Goal: Transaction & Acquisition: Download file/media

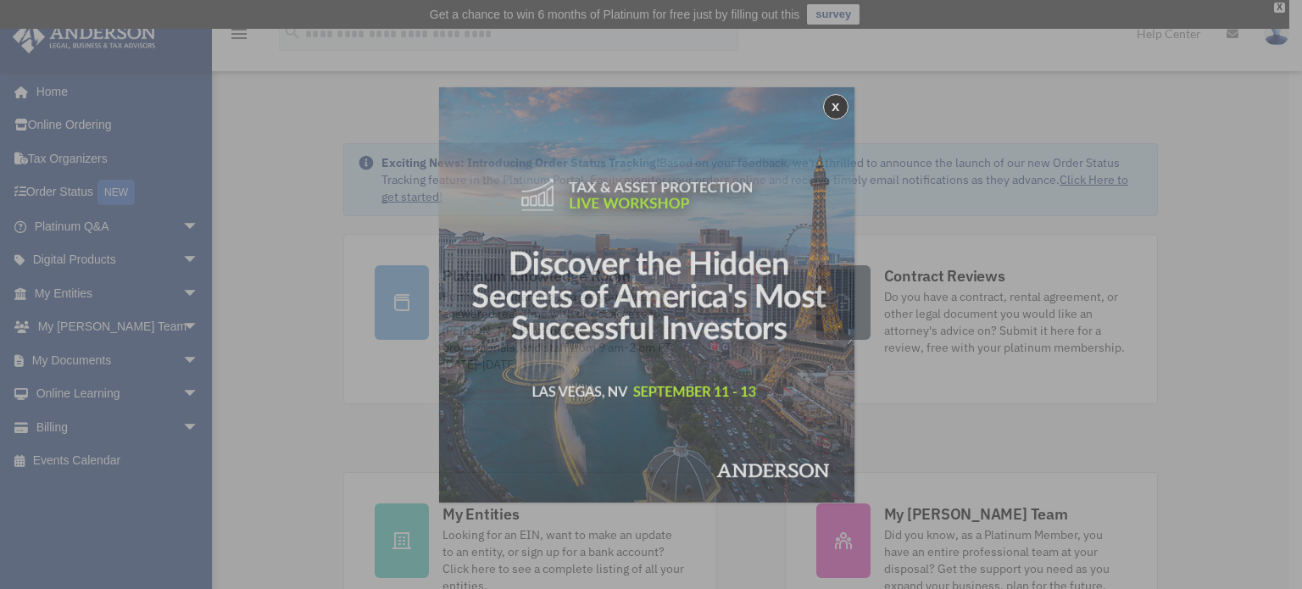
click at [148, 351] on div "x" at bounding box center [651, 294] width 1302 height 589
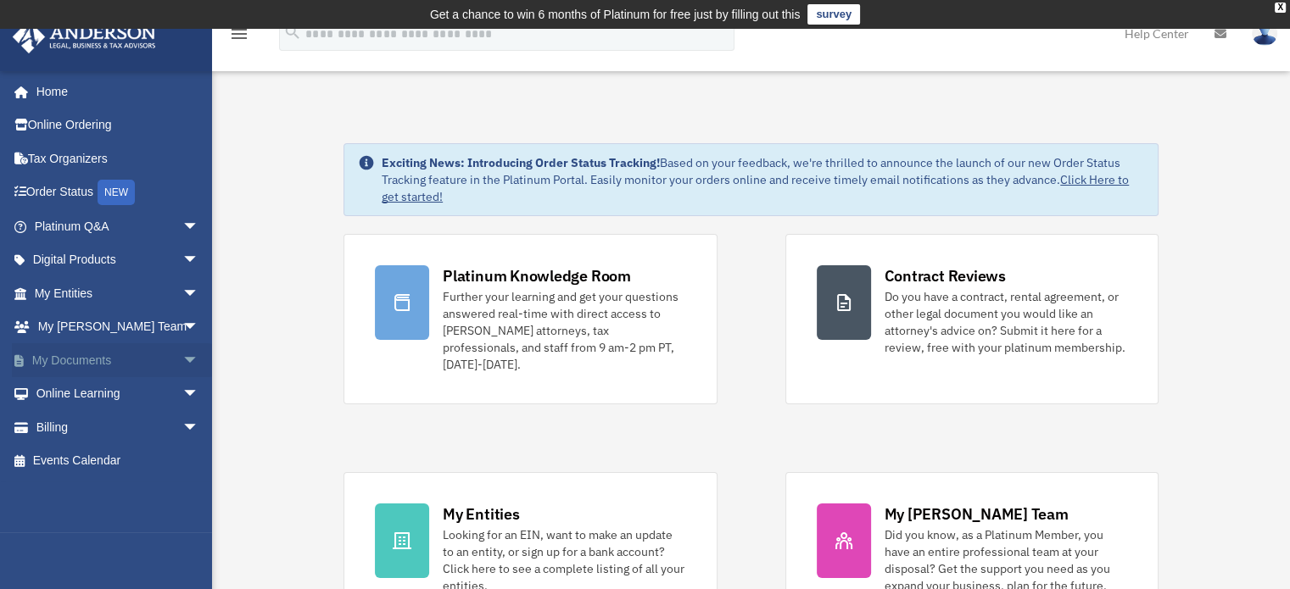
click at [182, 362] on span "arrow_drop_down" at bounding box center [199, 360] width 34 height 35
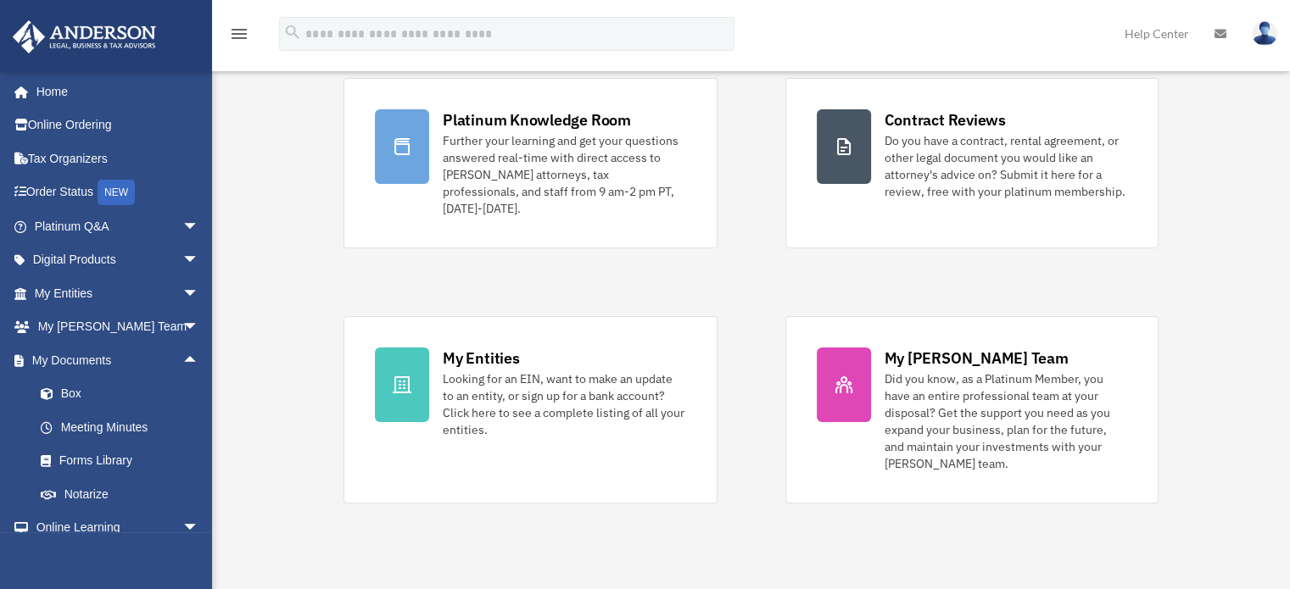
scroll to position [226, 0]
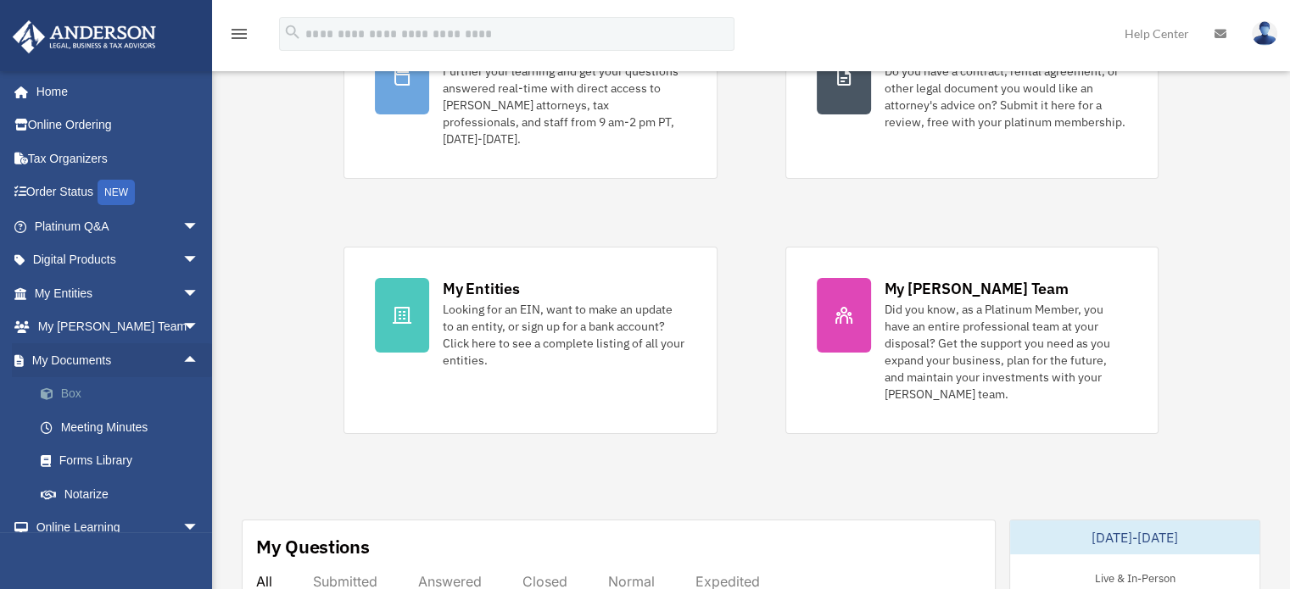
click at [68, 390] on link "Box" at bounding box center [124, 394] width 201 height 34
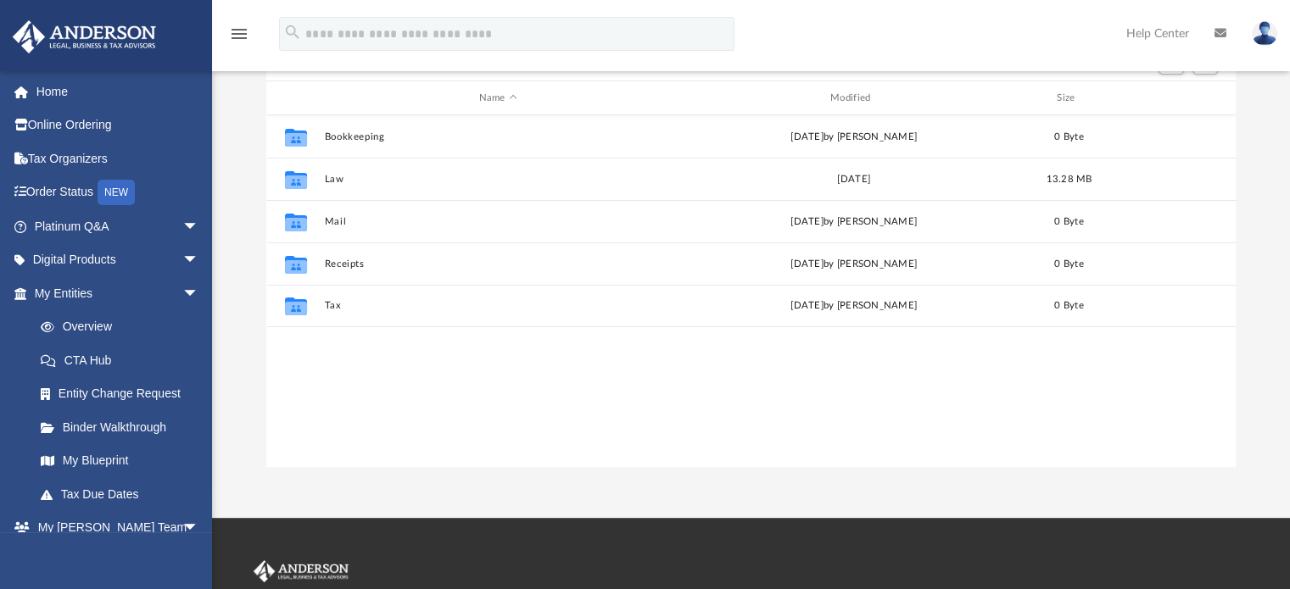
scroll to position [372, 956]
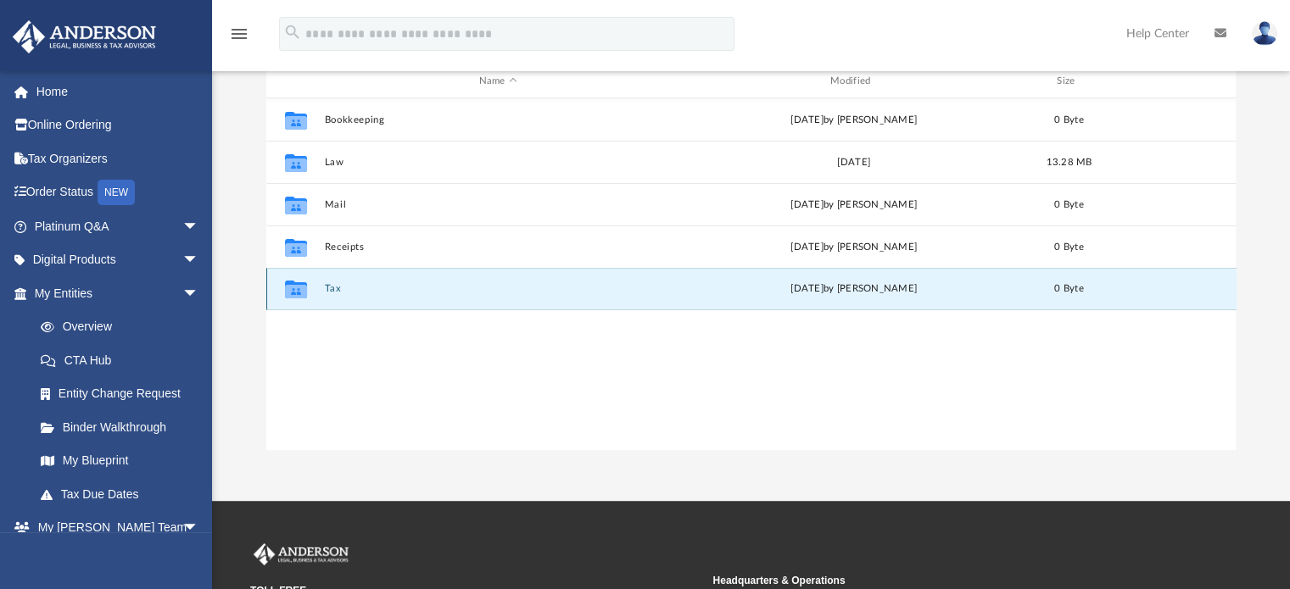
click at [337, 293] on button "Tax" at bounding box center [498, 289] width 348 height 11
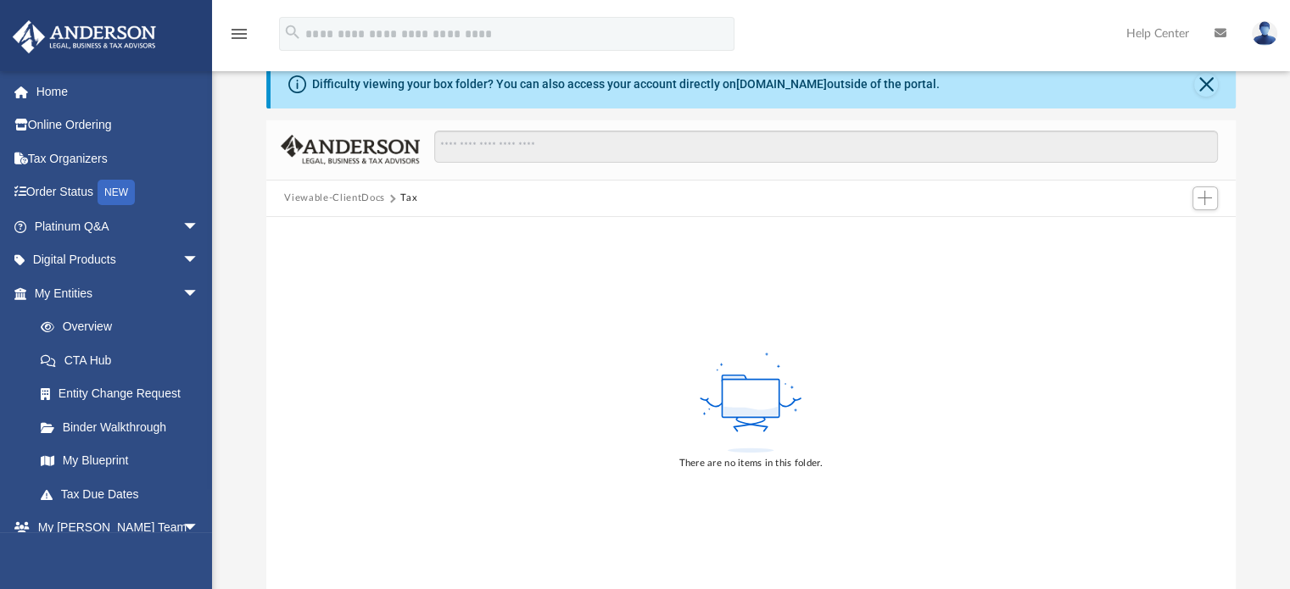
scroll to position [0, 0]
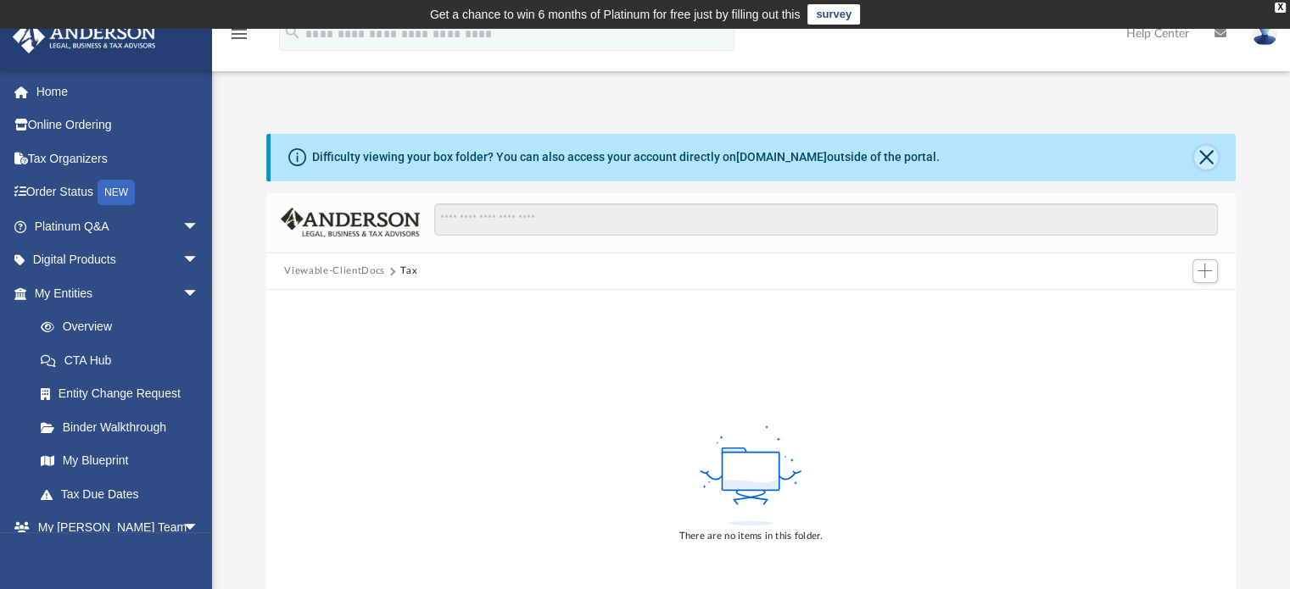
click at [1201, 158] on button "Close" at bounding box center [1206, 158] width 24 height 24
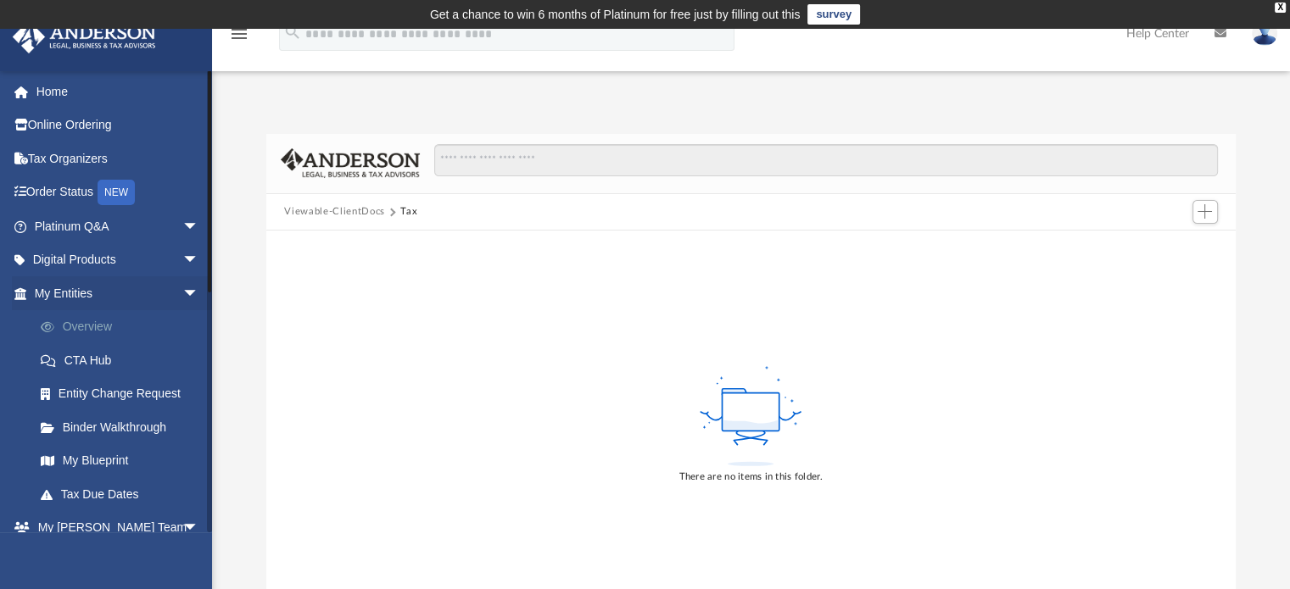
click at [97, 320] on link "Overview" at bounding box center [124, 327] width 201 height 34
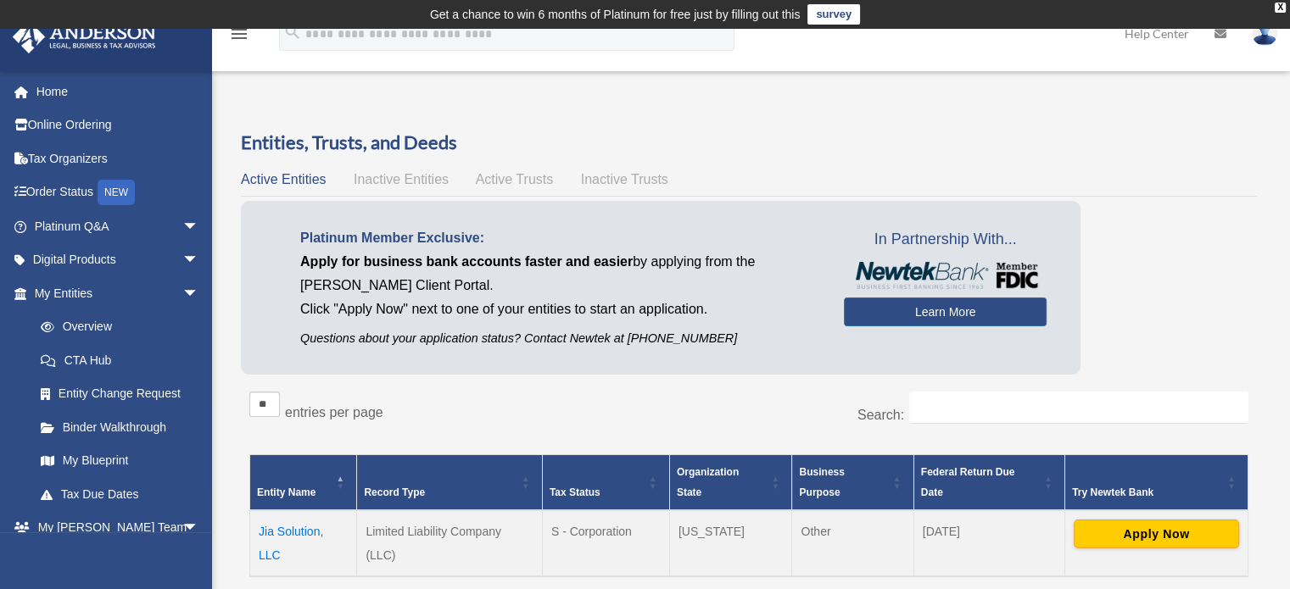
scroll to position [226, 0]
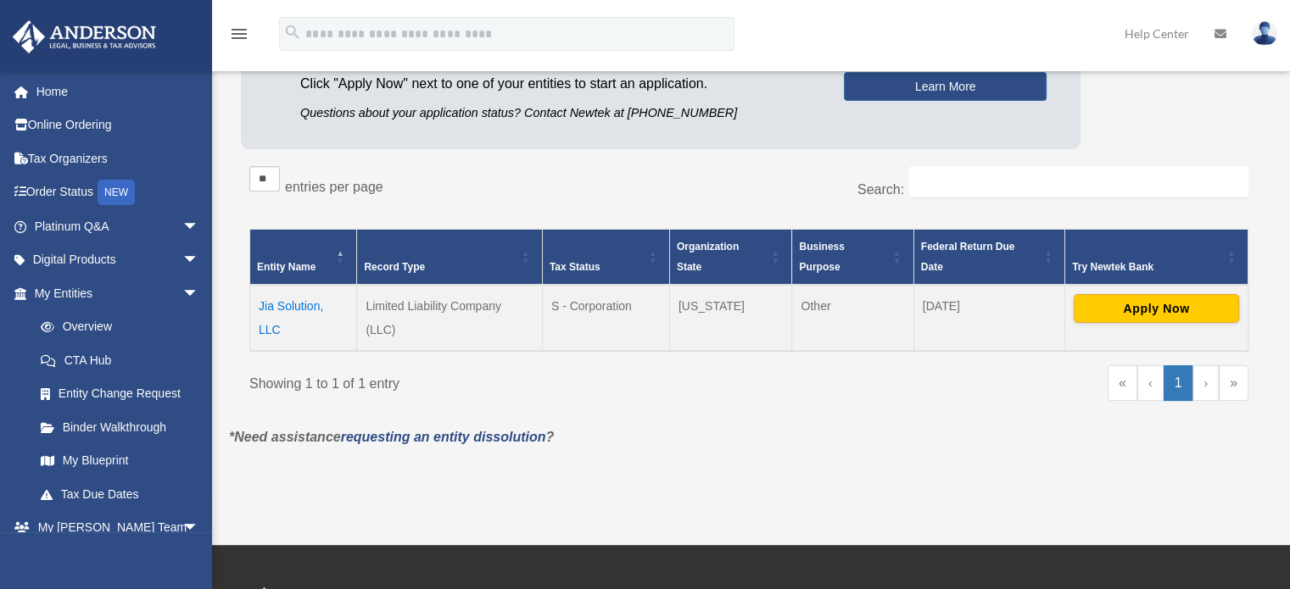
click at [270, 308] on td "Jia Solution, LLC" at bounding box center [303, 318] width 107 height 66
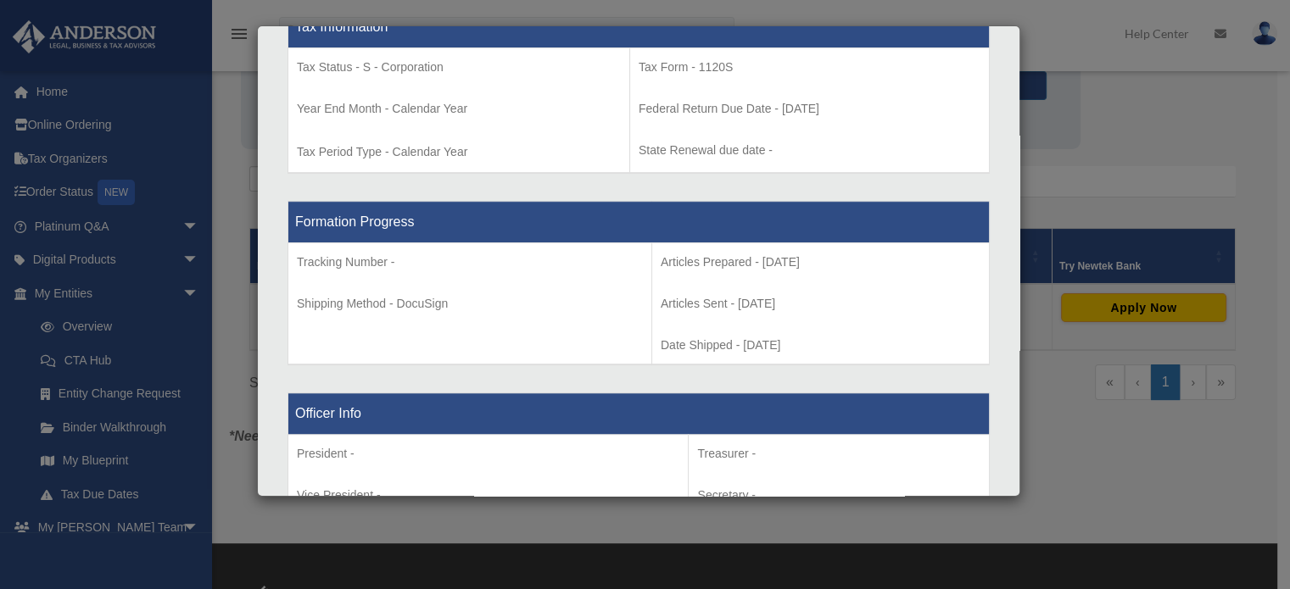
scroll to position [678, 0]
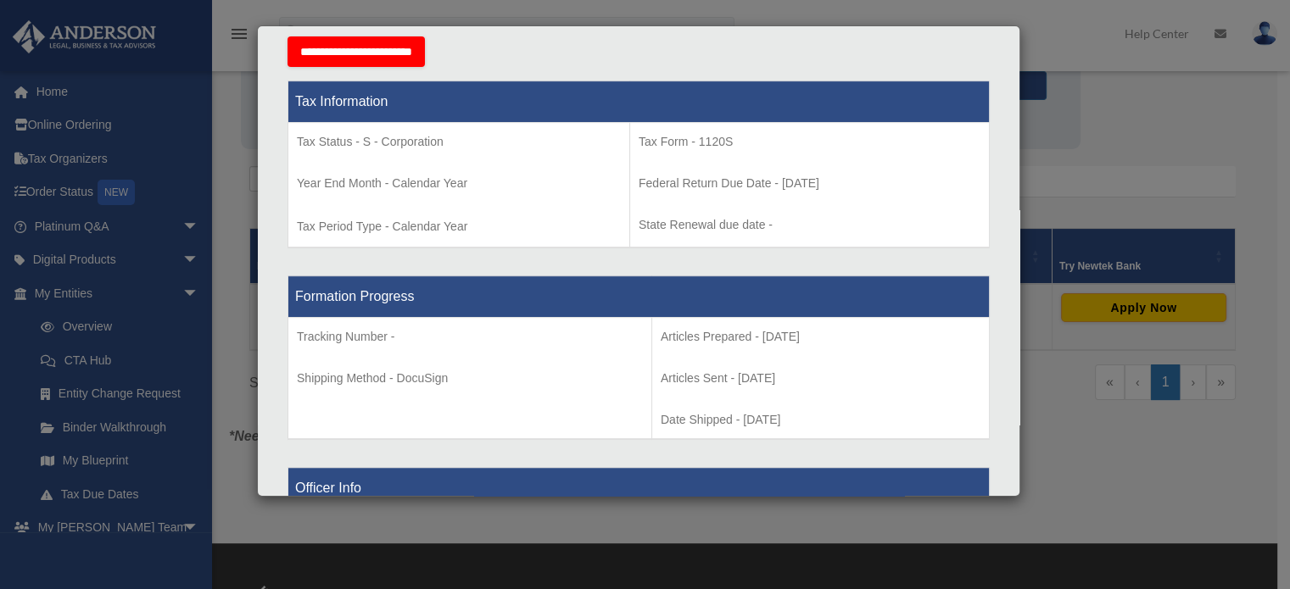
click at [410, 67] on input "**********" at bounding box center [355, 51] width 137 height 31
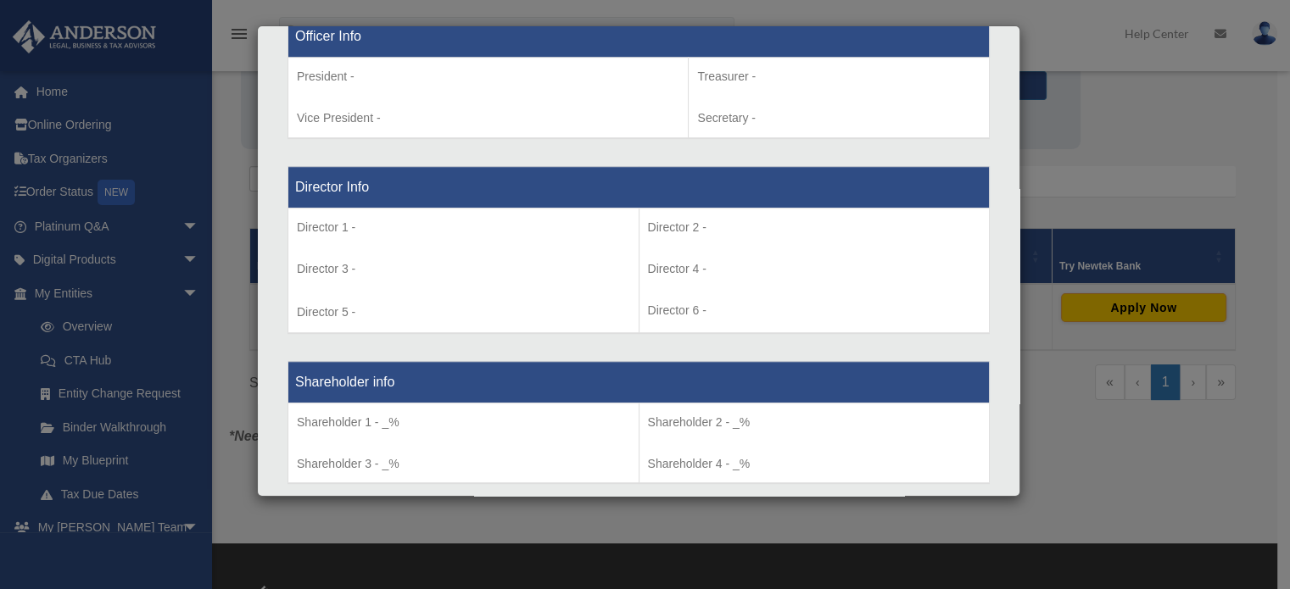
scroll to position [1798, 0]
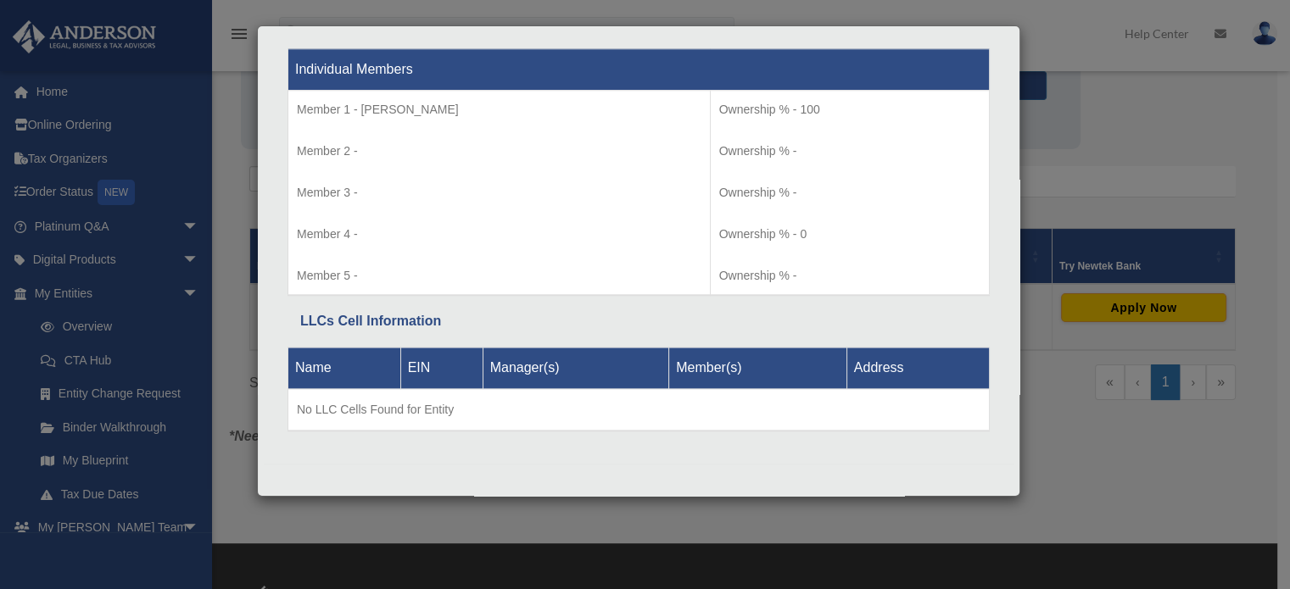
click at [224, 229] on div "Details × Articles Sent Organizational Date" at bounding box center [645, 294] width 1290 height 589
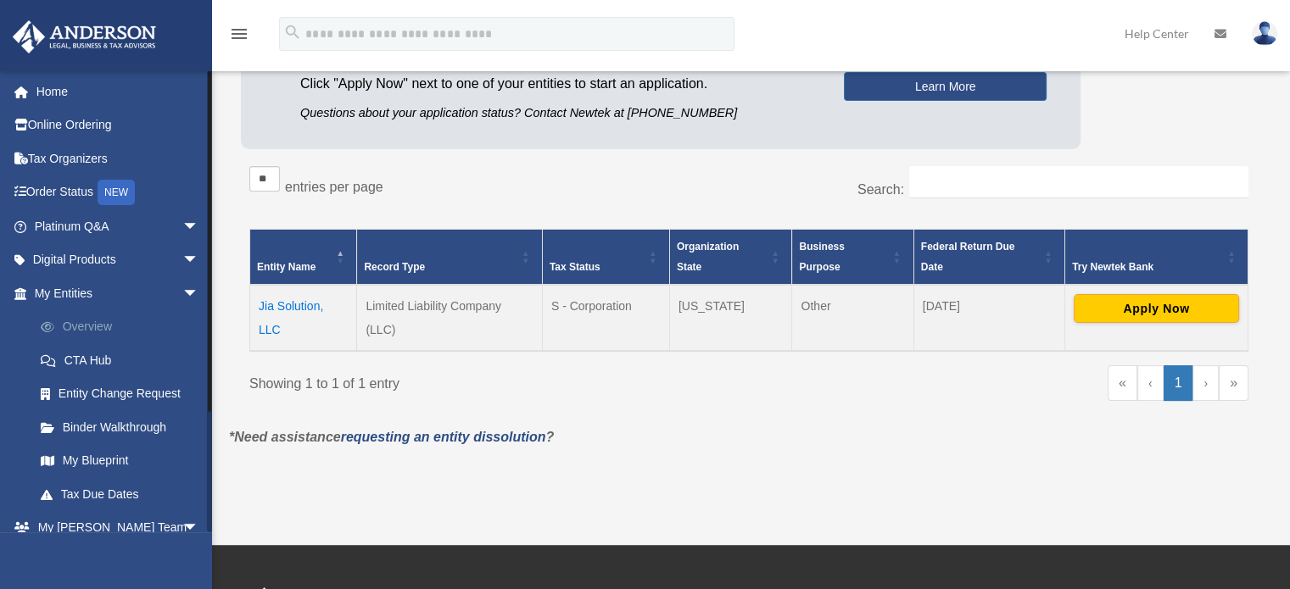
click at [100, 325] on link "Overview" at bounding box center [124, 327] width 201 height 34
click at [80, 294] on link "My Entities arrow_drop_down" at bounding box center [118, 293] width 213 height 34
click at [83, 355] on link "CTA Hub" at bounding box center [124, 360] width 201 height 34
click at [103, 426] on link "Binder Walkthrough" at bounding box center [124, 427] width 201 height 34
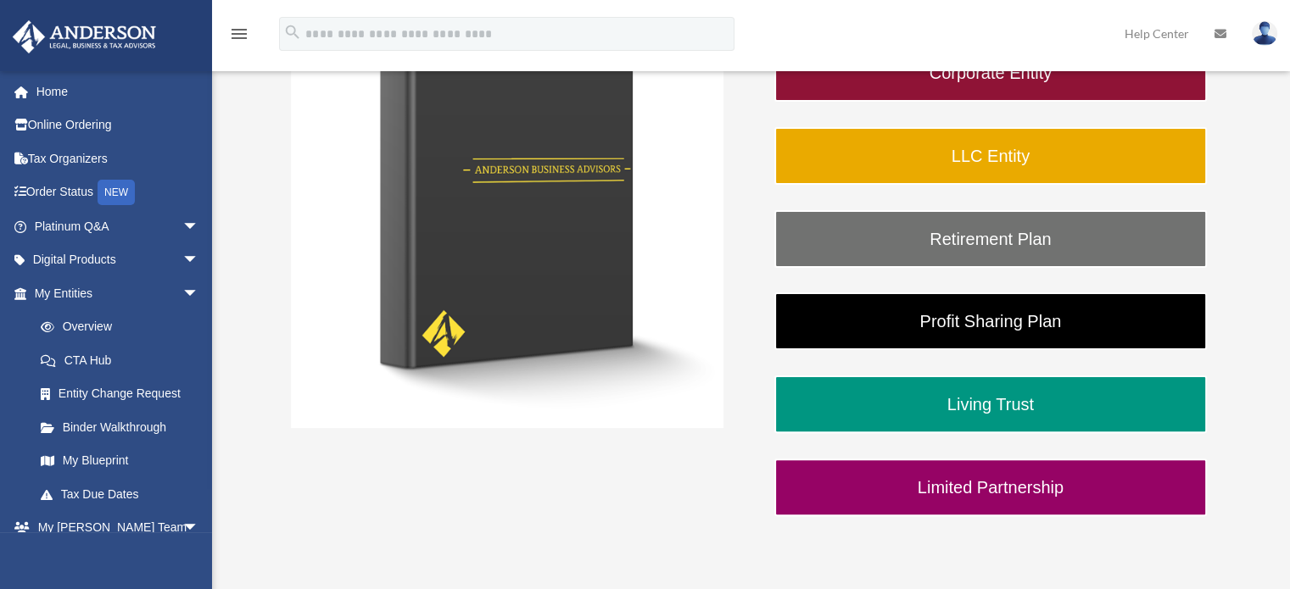
scroll to position [452, 0]
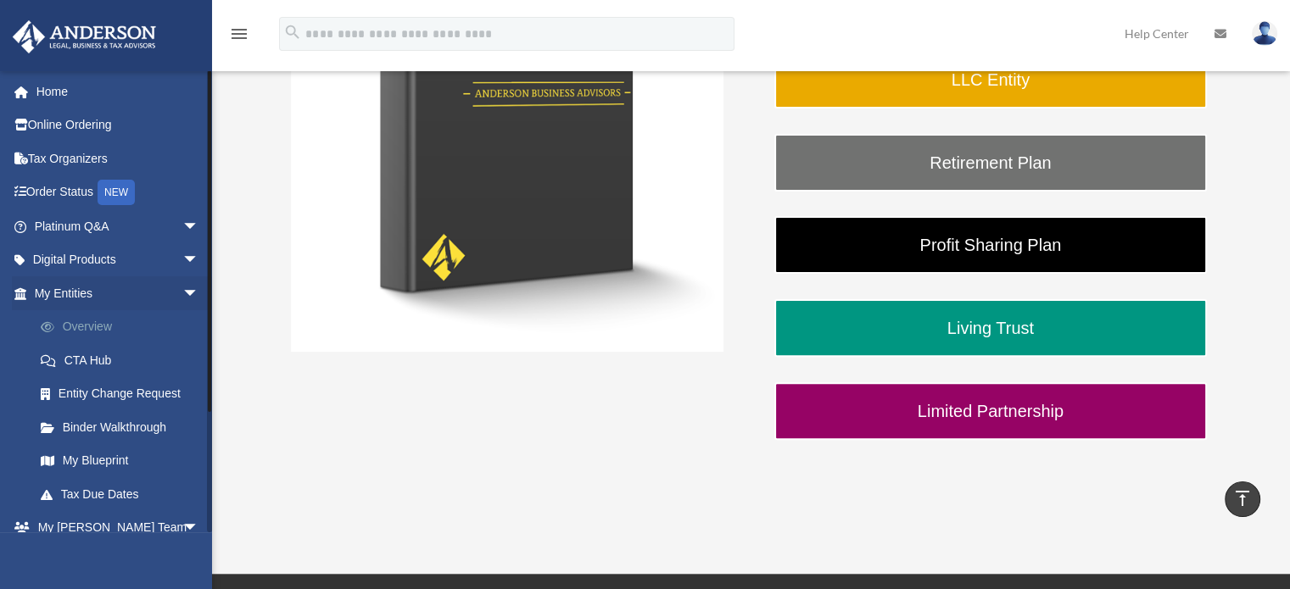
click at [98, 325] on link "Overview" at bounding box center [124, 327] width 201 height 34
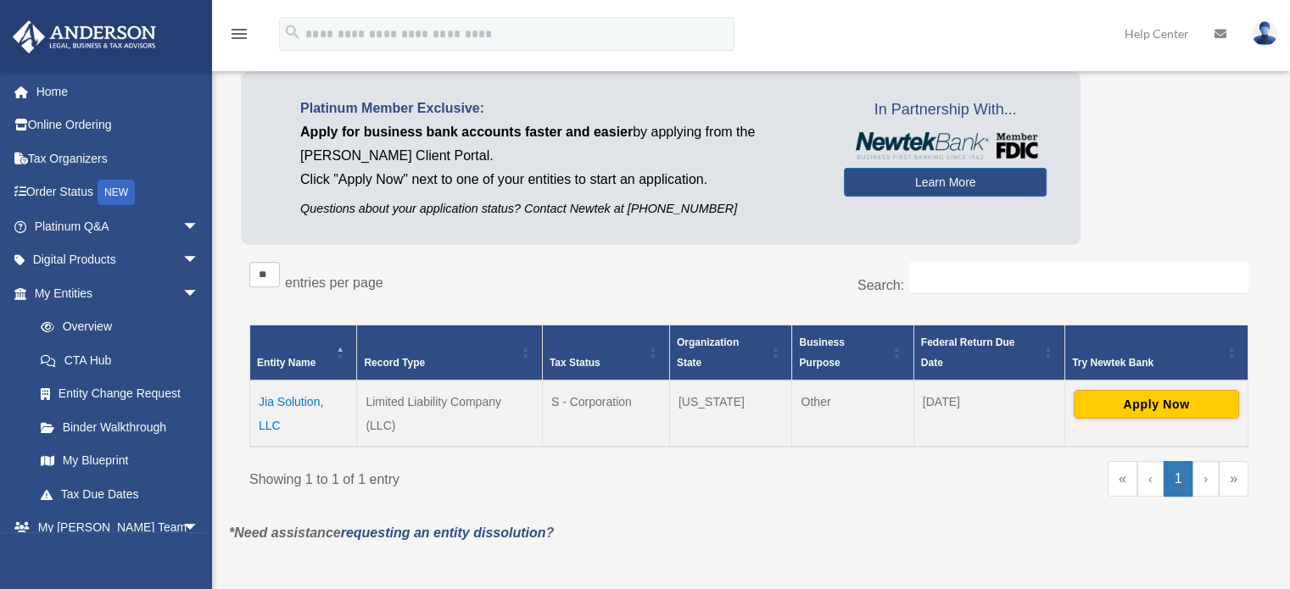
scroll to position [226, 0]
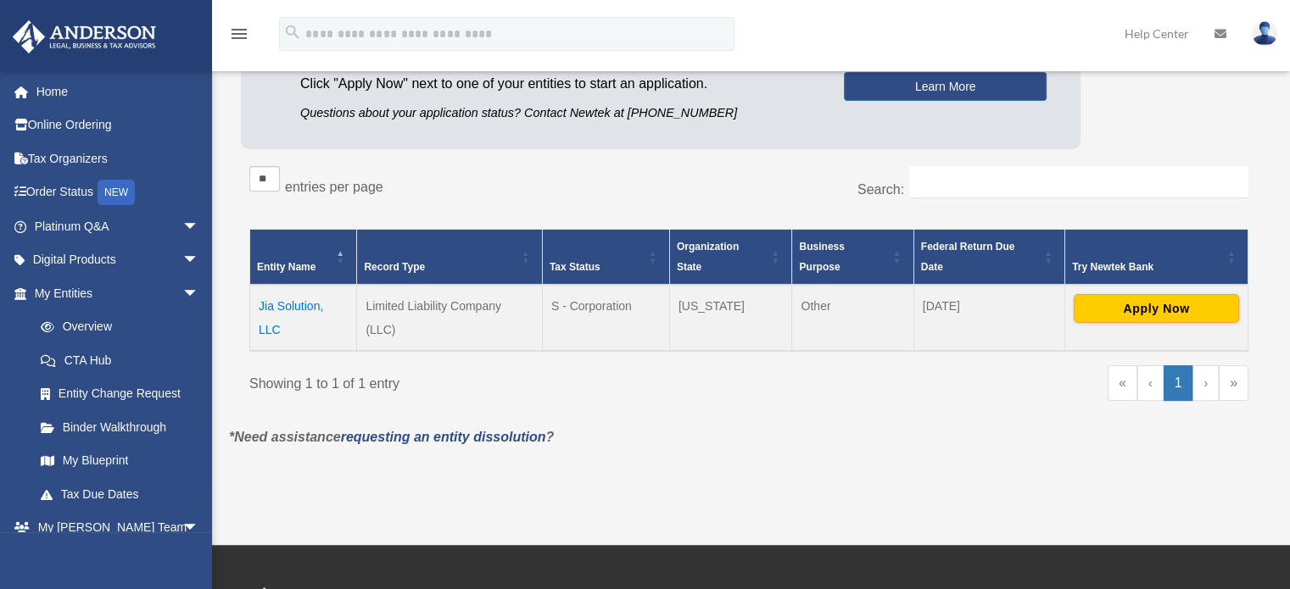
click at [273, 311] on td "Jia Solution, LLC" at bounding box center [303, 318] width 107 height 66
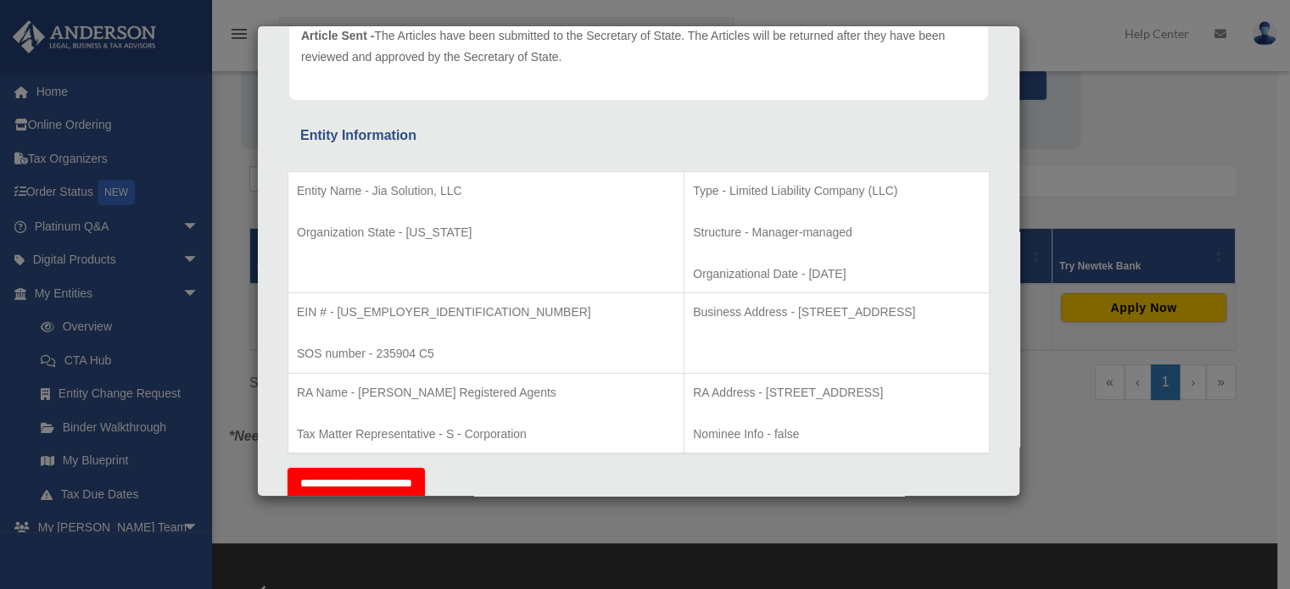
click at [1098, 153] on div "Details × Articles Sent Organizational Date" at bounding box center [645, 294] width 1290 height 589
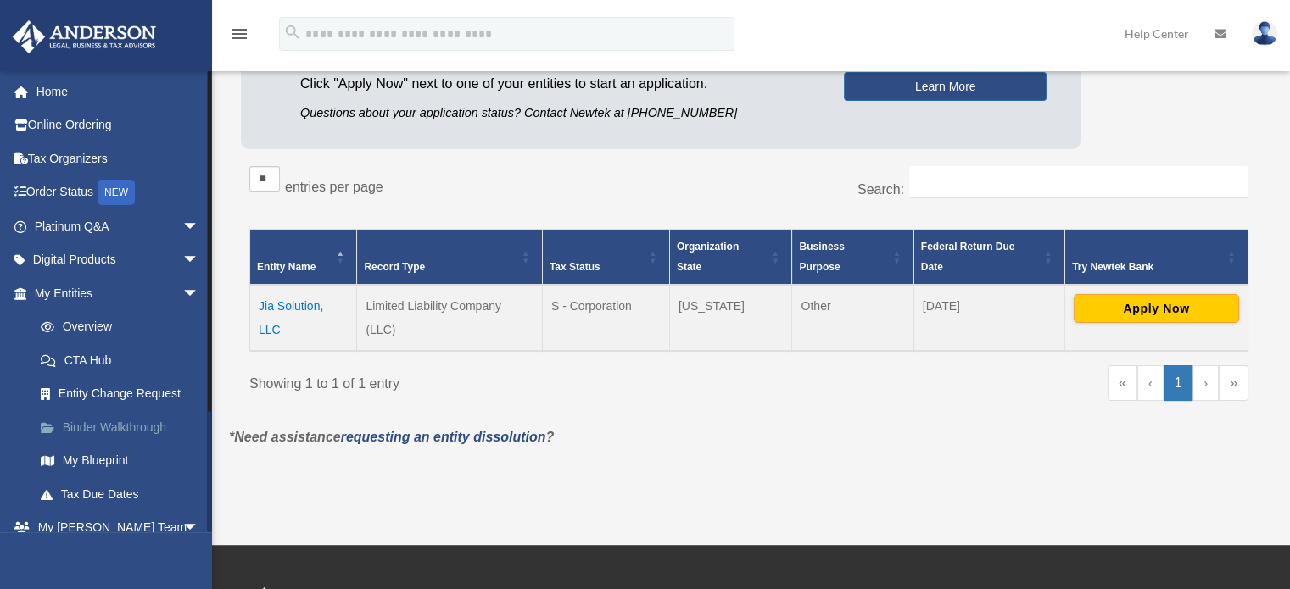
click at [113, 427] on link "Binder Walkthrough" at bounding box center [124, 427] width 201 height 34
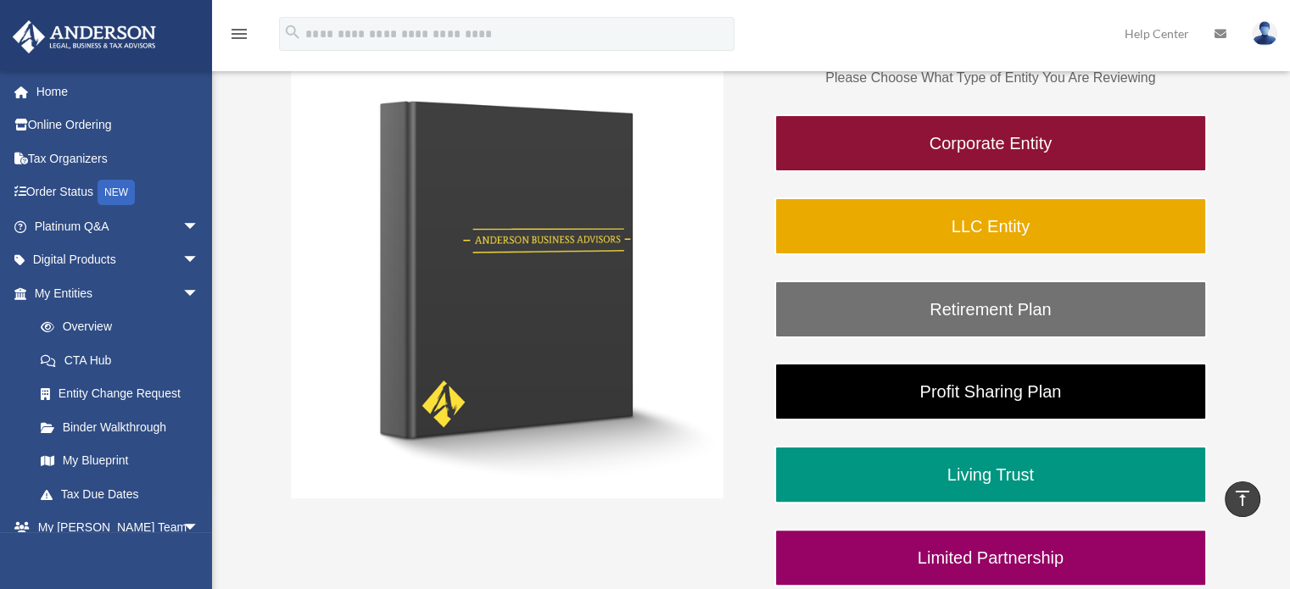
scroll to position [248, 0]
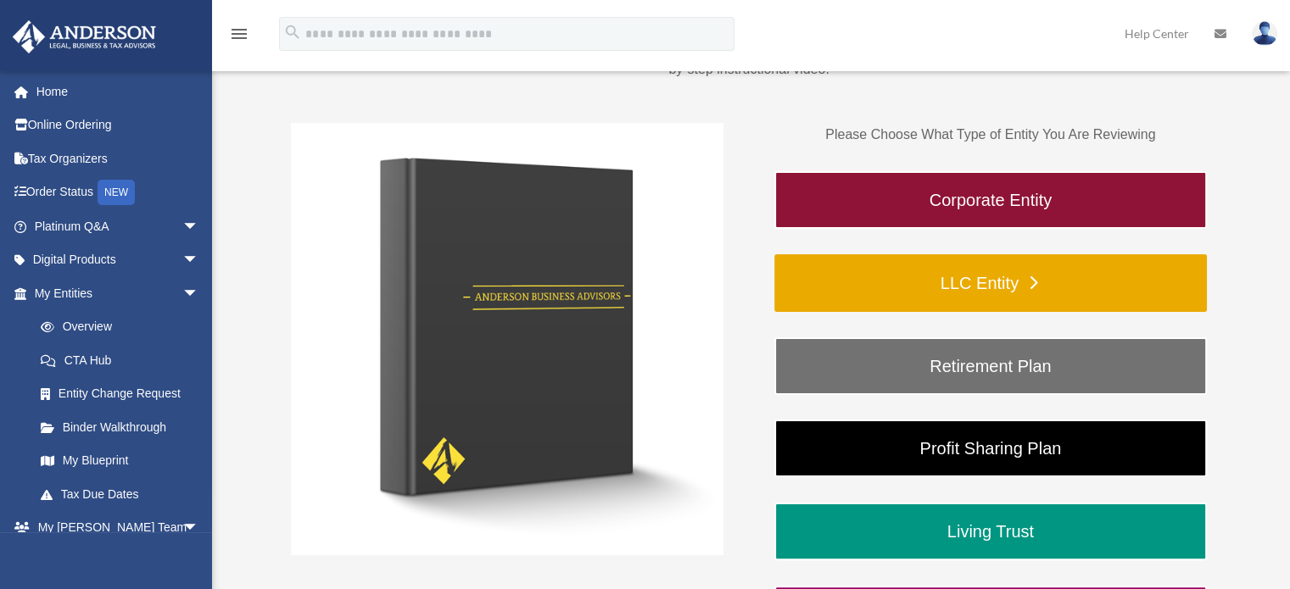
click at [960, 291] on link "LLC Entity" at bounding box center [990, 283] width 432 height 58
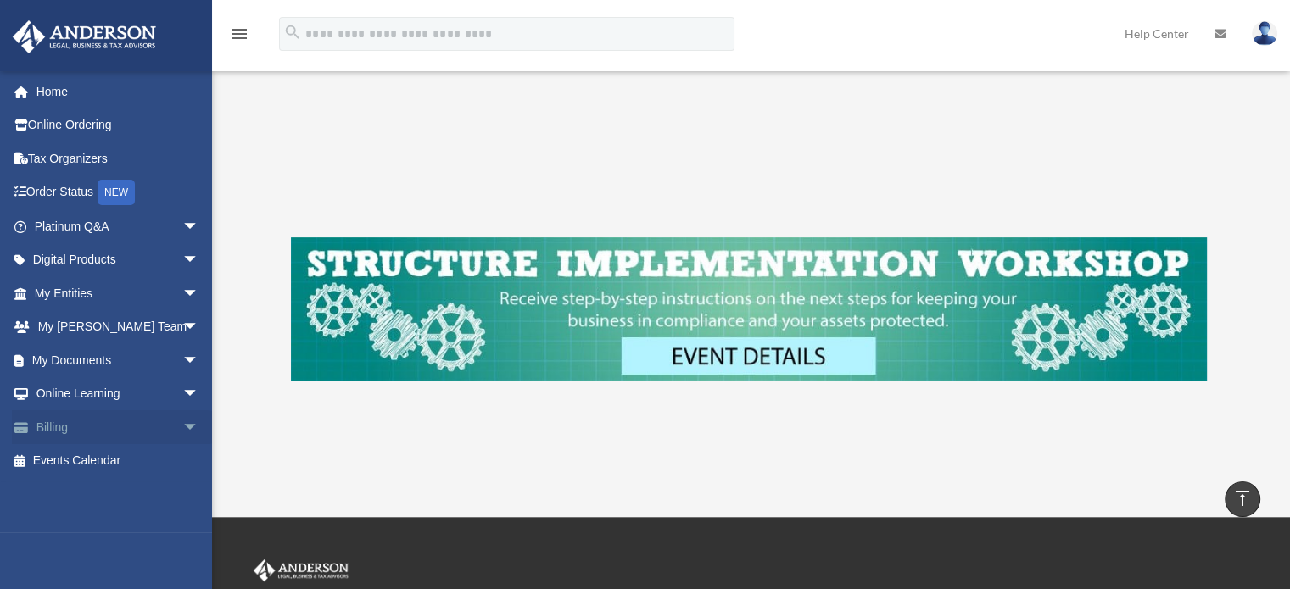
scroll to position [678, 0]
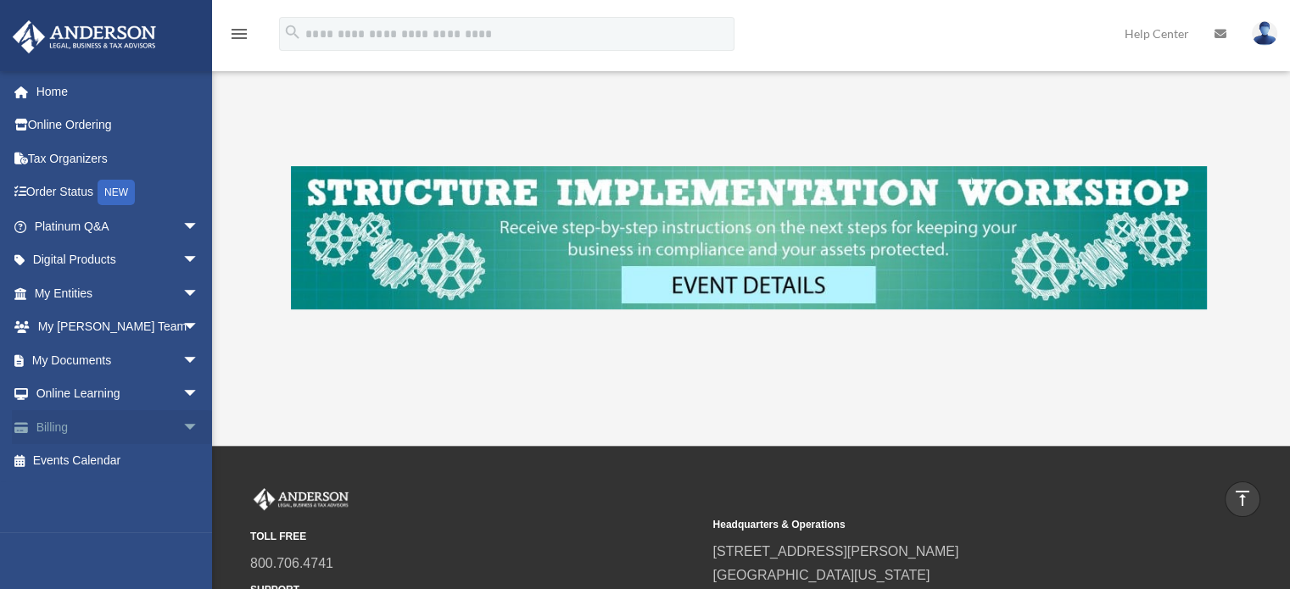
click at [90, 428] on link "Billing arrow_drop_down" at bounding box center [118, 427] width 213 height 34
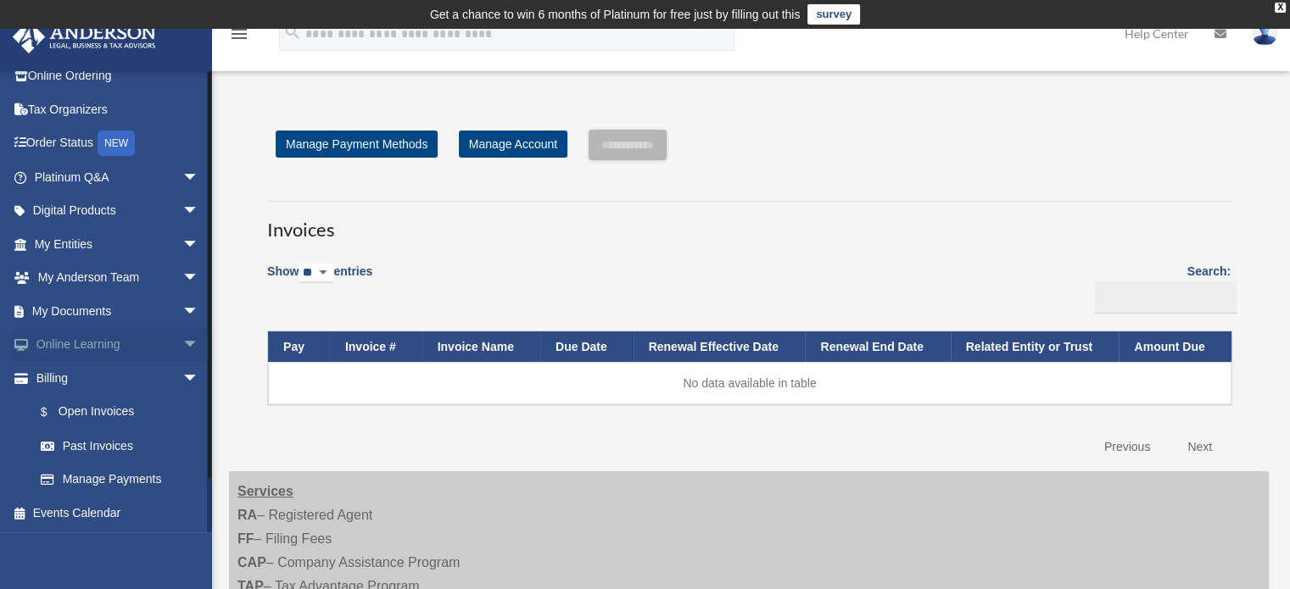
scroll to position [50, 0]
click at [159, 311] on link "My Documents arrow_drop_down" at bounding box center [118, 310] width 213 height 34
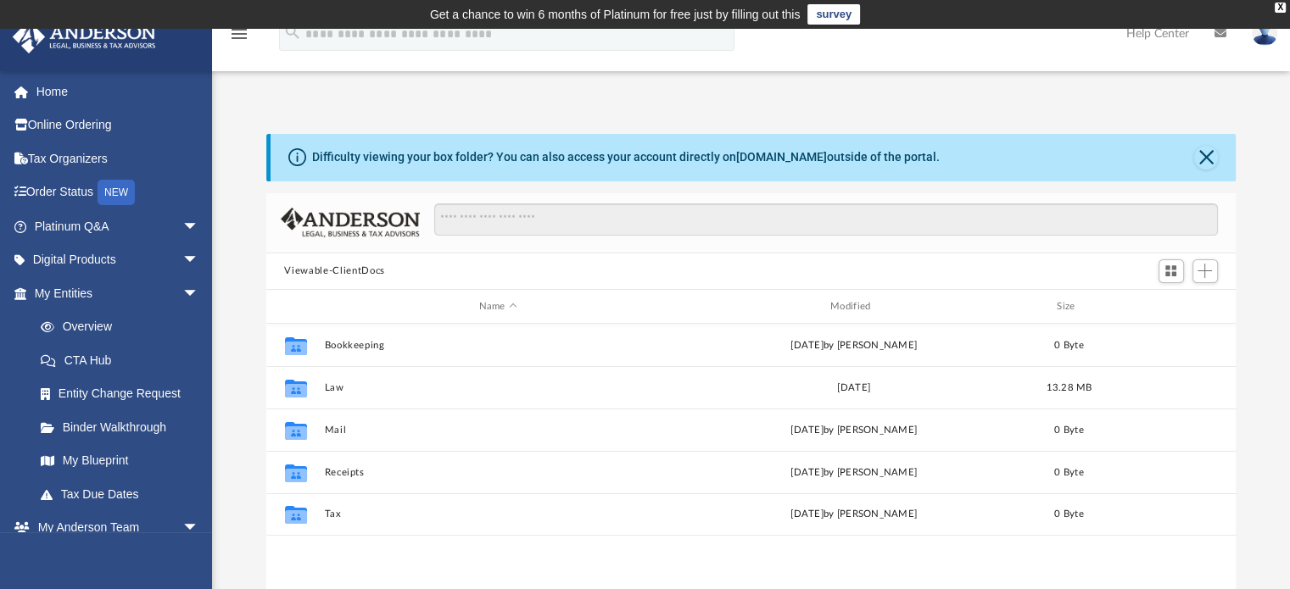
scroll to position [372, 956]
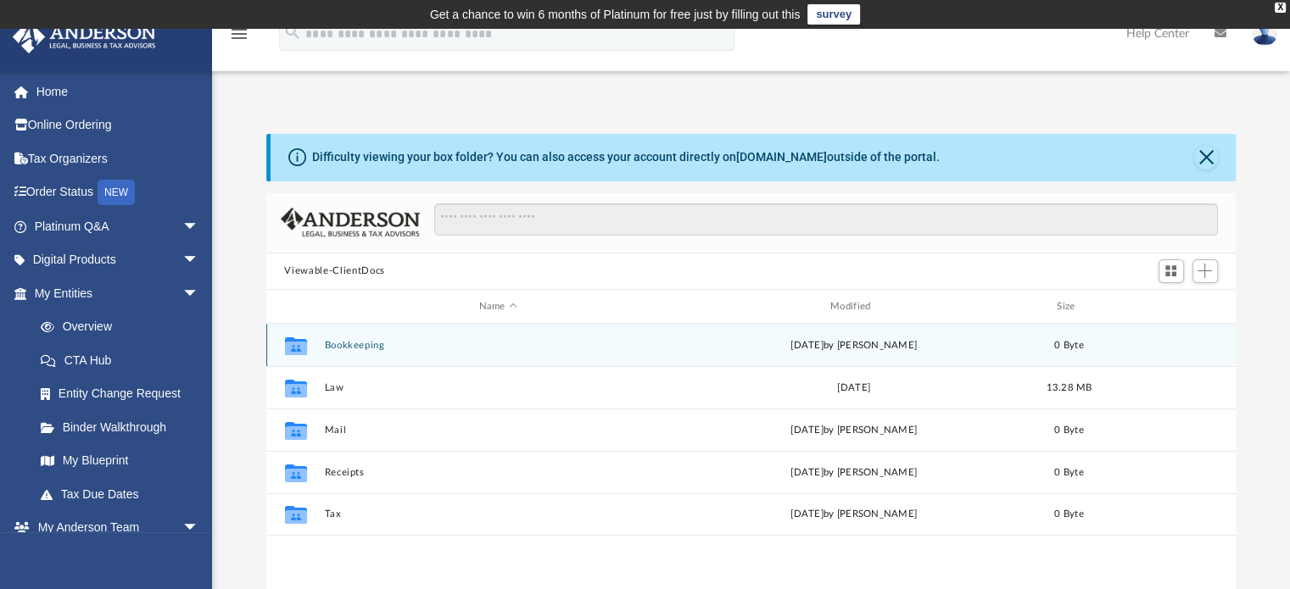
click at [376, 345] on button "Bookkeeping" at bounding box center [498, 345] width 348 height 11
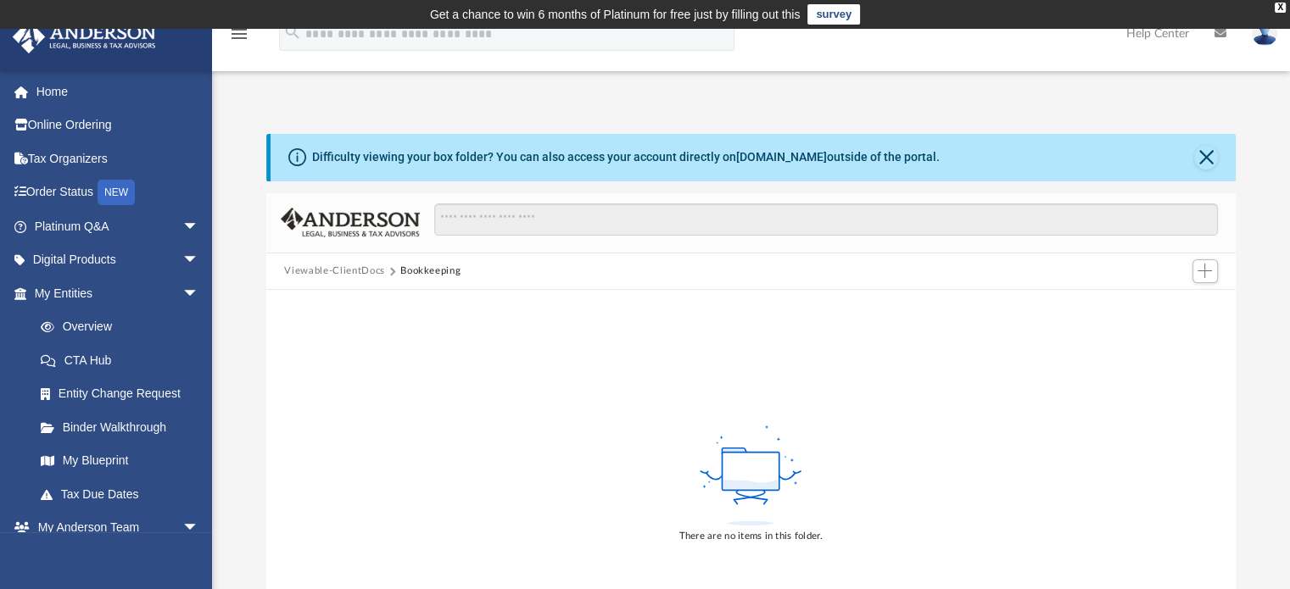
click at [359, 270] on button "Viewable-ClientDocs" at bounding box center [334, 271] width 100 height 15
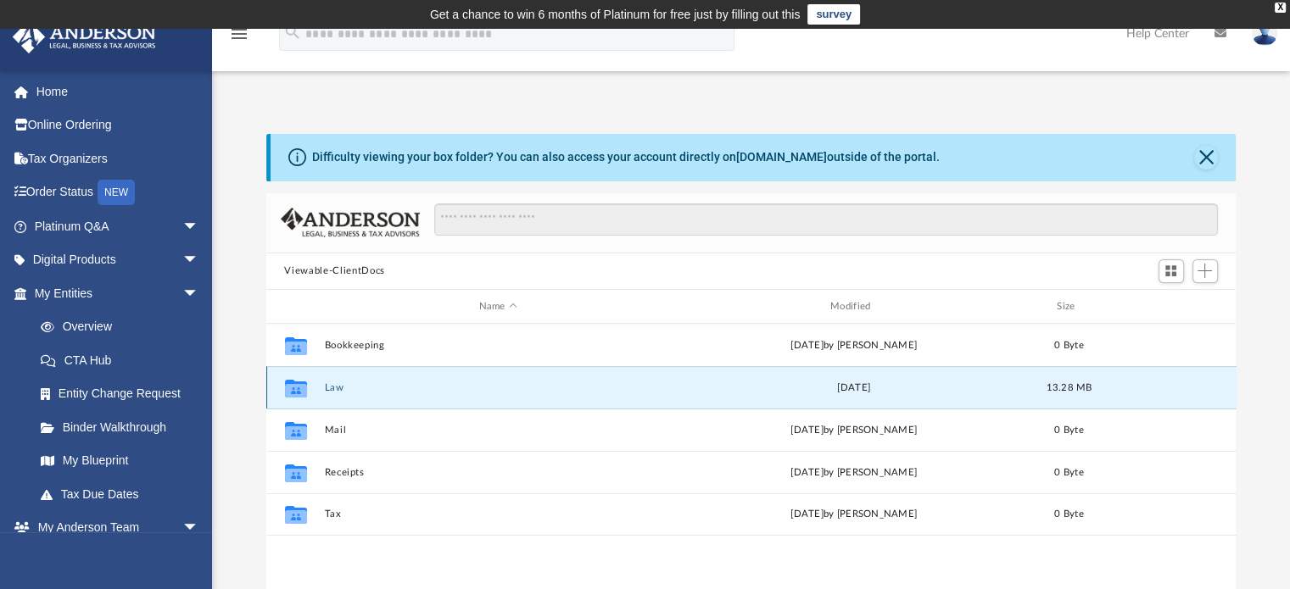
click at [337, 390] on button "Law" at bounding box center [498, 387] width 348 height 11
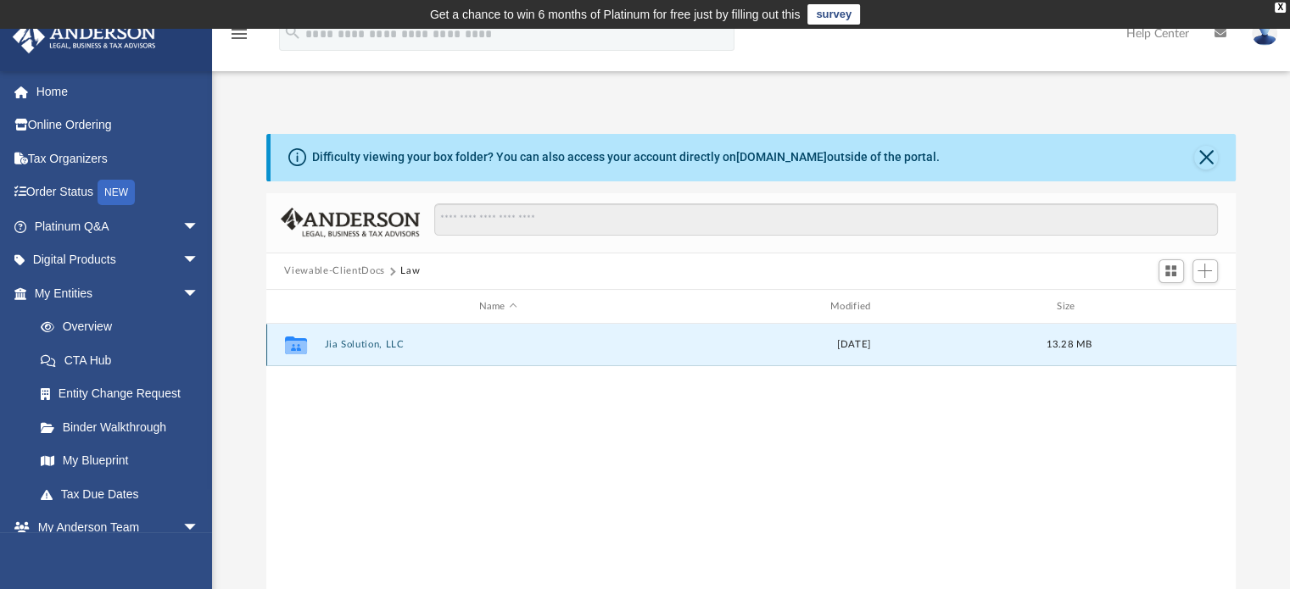
click at [380, 348] on button "Jia Solution, LLC" at bounding box center [498, 345] width 348 height 11
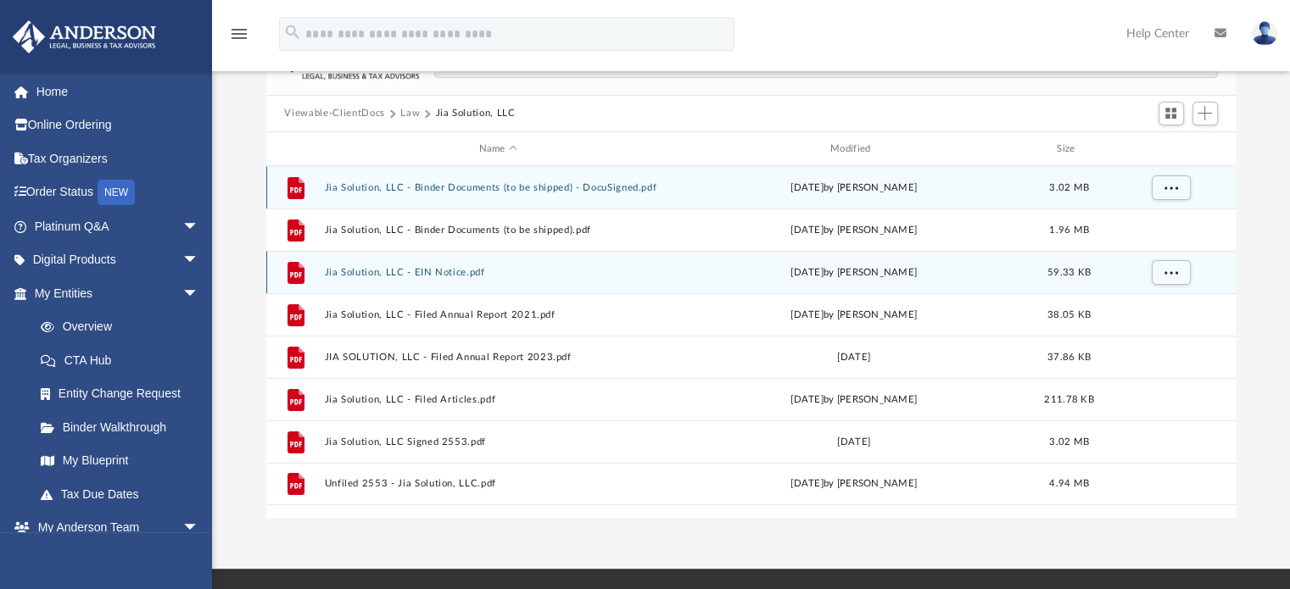
scroll to position [226, 0]
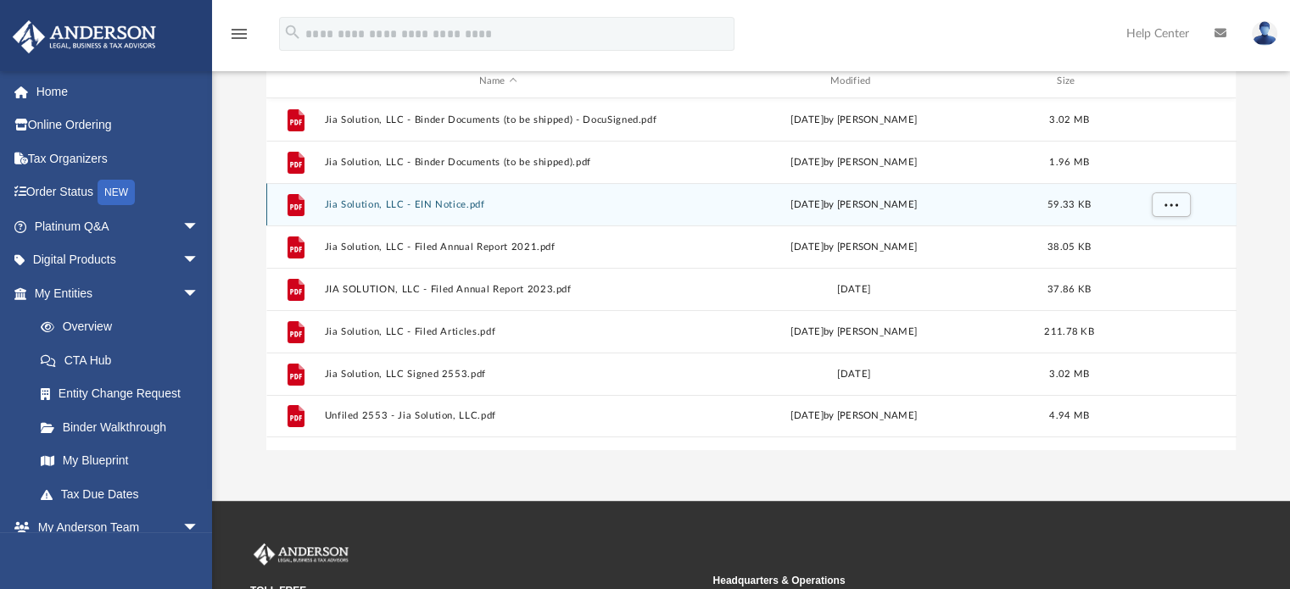
click at [448, 203] on button "Jia Solution, LLC - EIN Notice.pdf" at bounding box center [498, 204] width 348 height 11
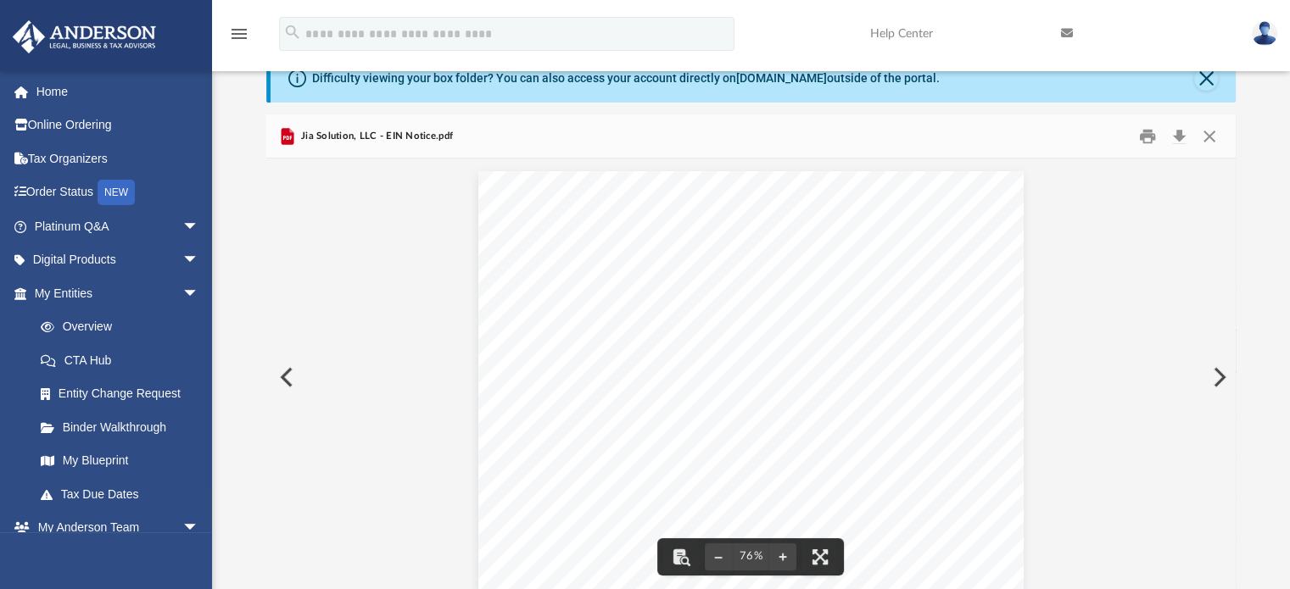
scroll to position [0, 0]
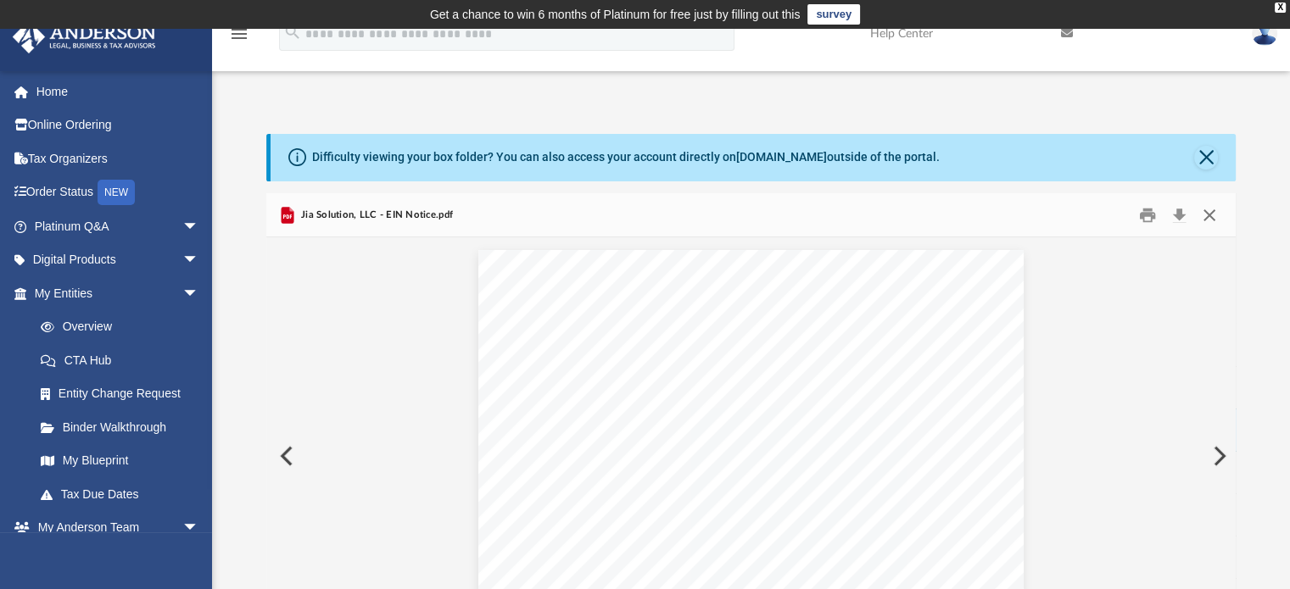
click at [1211, 215] on button "Close" at bounding box center [1209, 215] width 31 height 26
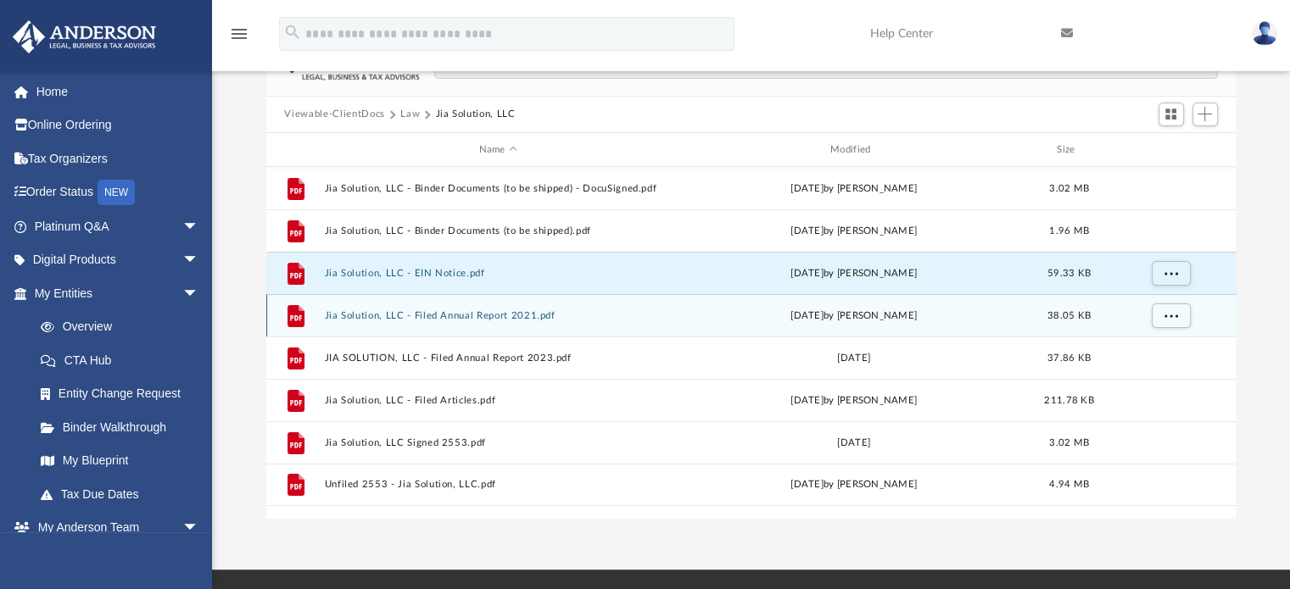
scroll to position [226, 0]
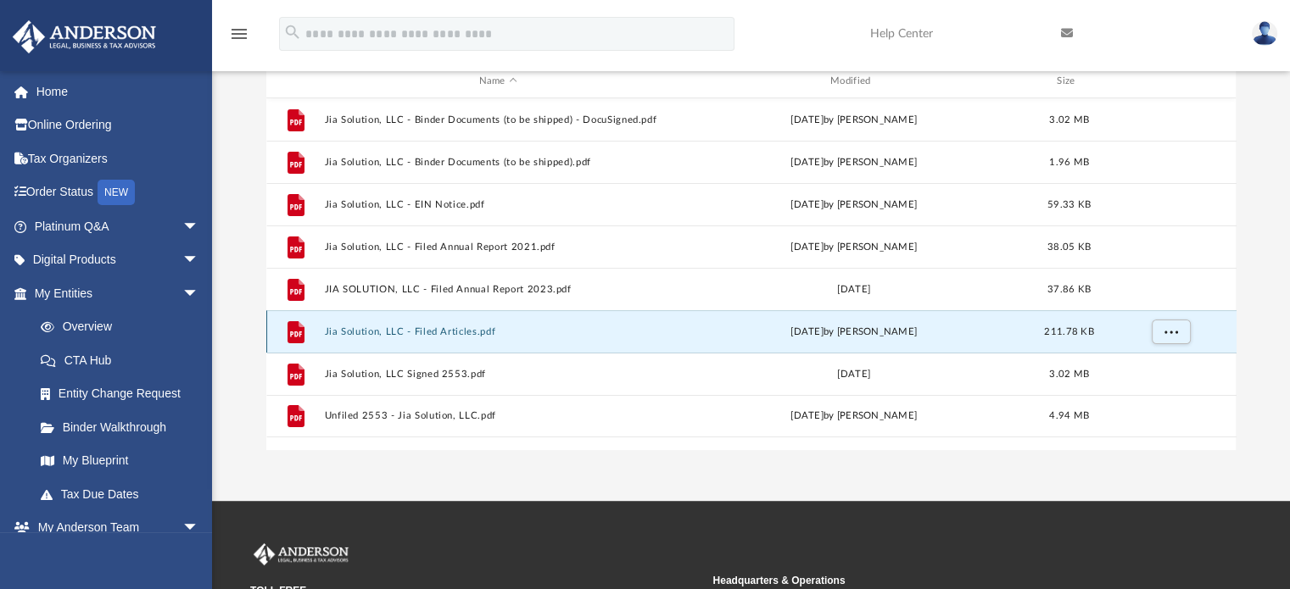
click at [376, 332] on button "Jia Solution, LLC - Filed Articles.pdf" at bounding box center [498, 331] width 348 height 11
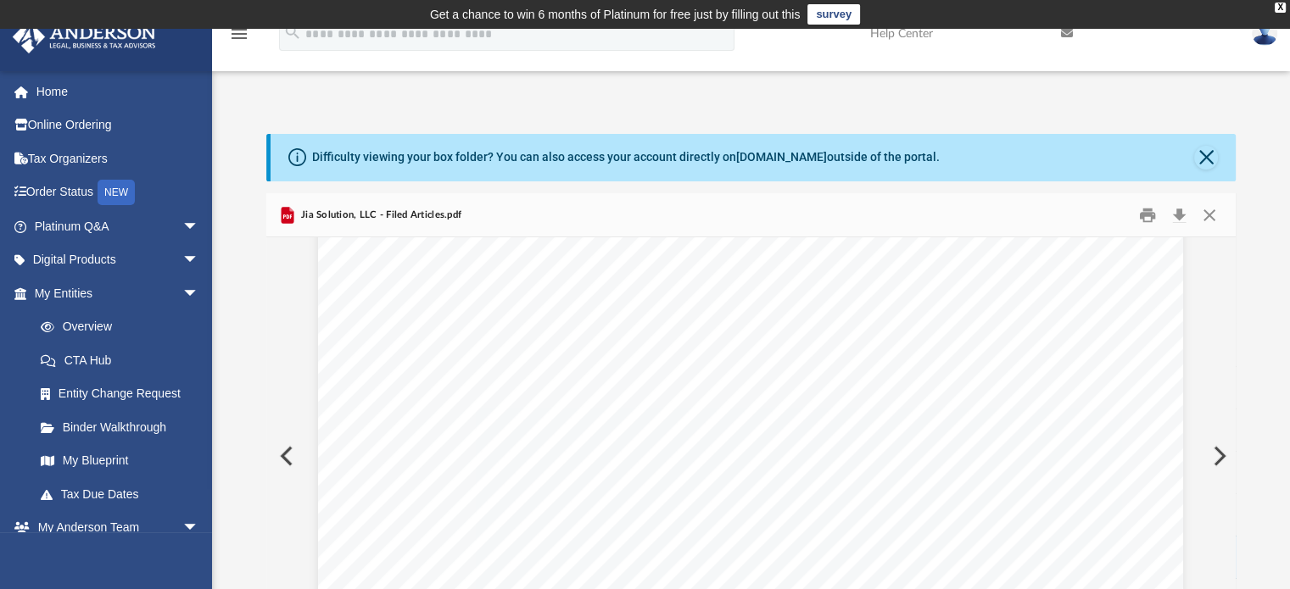
scroll to position [0, 0]
click at [1221, 225] on button "Close" at bounding box center [1209, 215] width 31 height 26
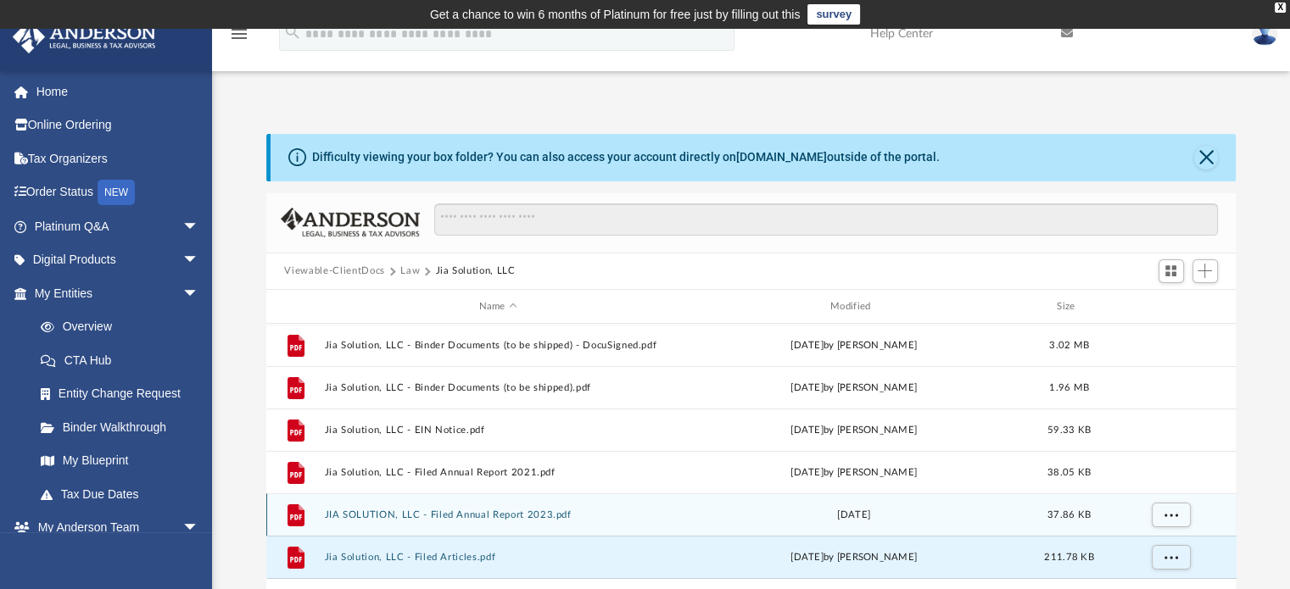
scroll to position [226, 0]
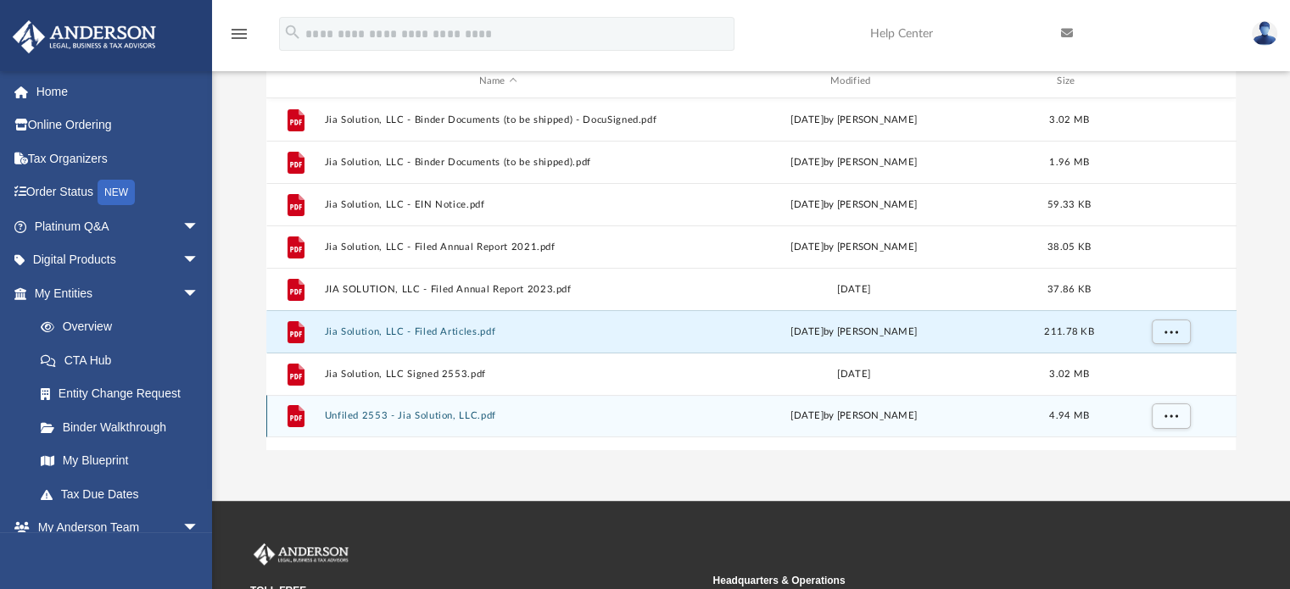
click at [437, 413] on button "Unfiled 2553 - Jia Solution, LLC.pdf" at bounding box center [498, 416] width 348 height 11
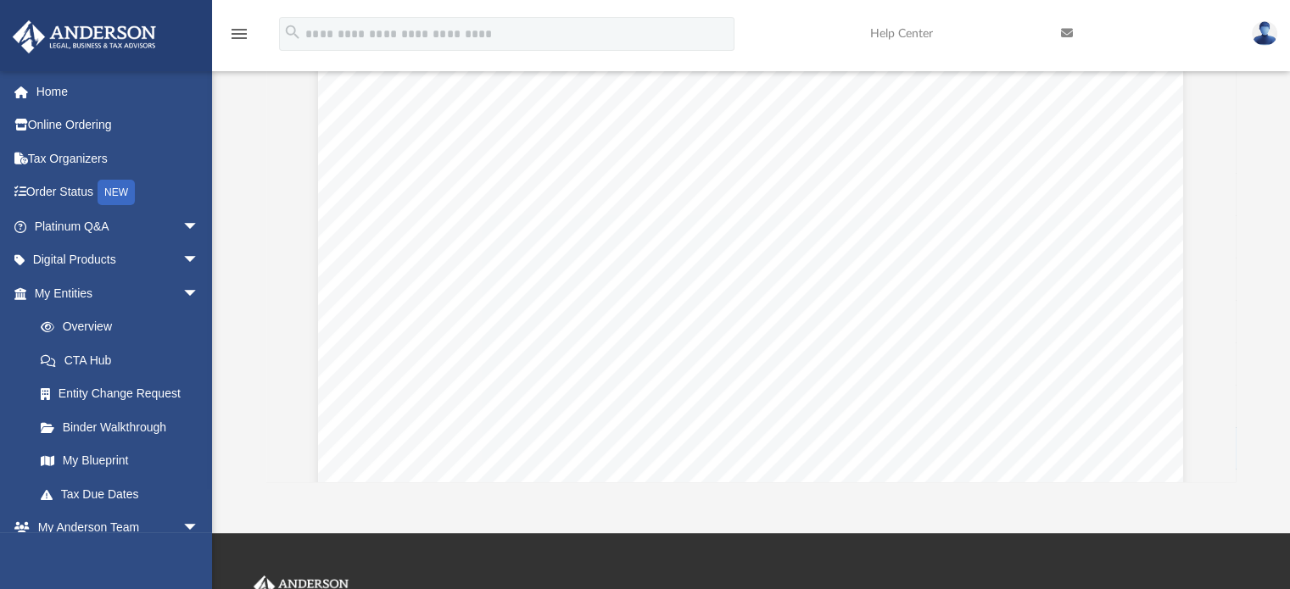
scroll to position [0, 0]
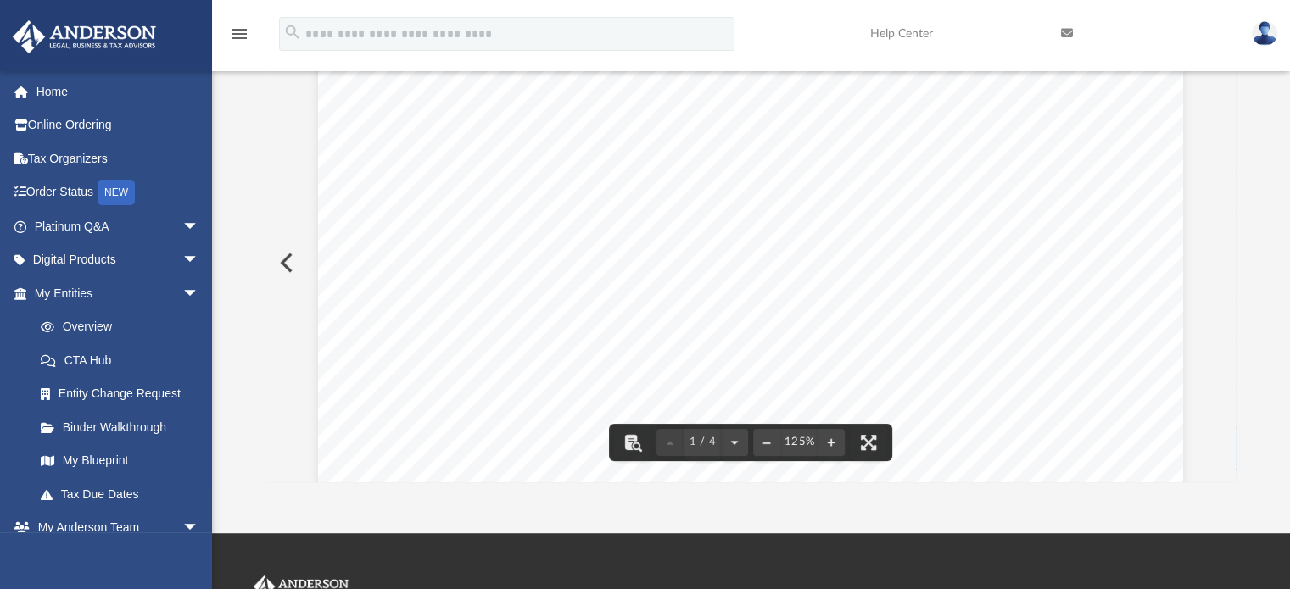
click at [282, 267] on button "Preview" at bounding box center [284, 262] width 37 height 47
click at [854, 292] on div "Page 1" at bounding box center [750, 390] width 865 height 1119
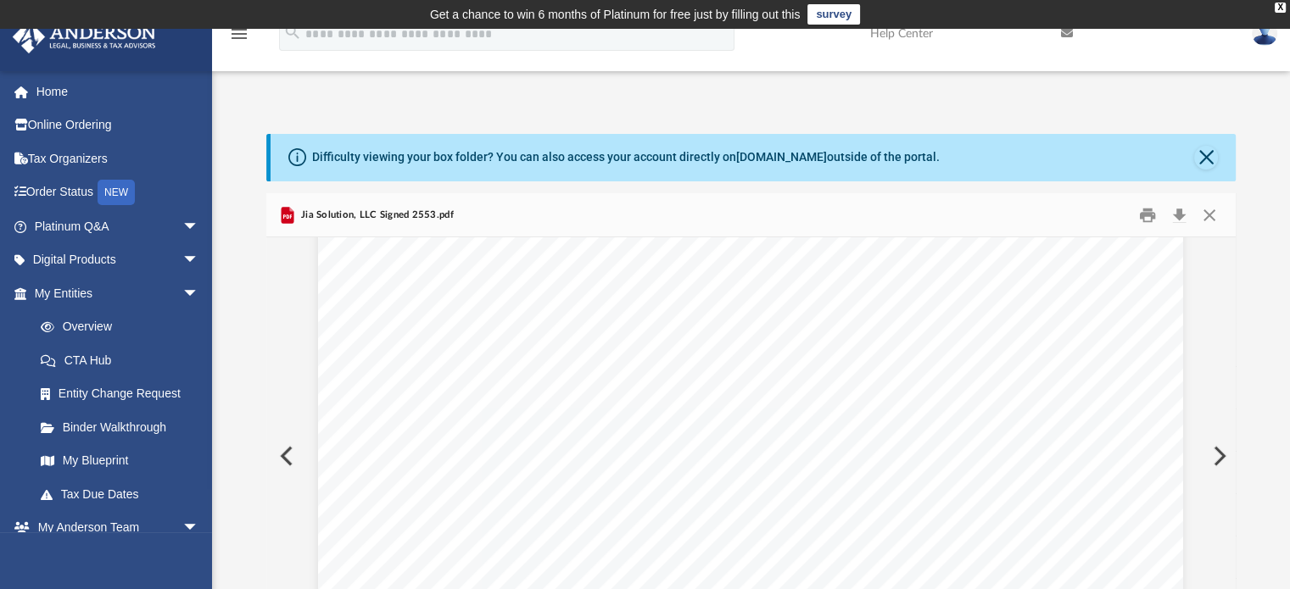
scroll to position [0, 0]
click at [1179, 212] on button "Download" at bounding box center [1179, 215] width 31 height 26
